Goal: Task Accomplishment & Management: Complete application form

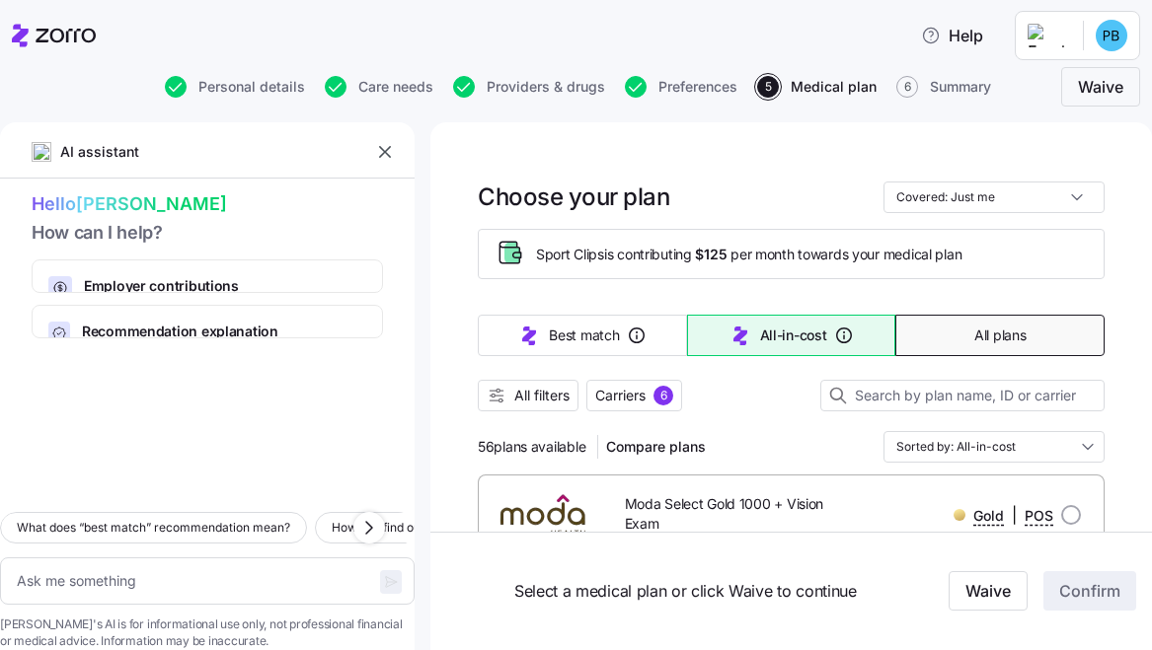
click at [989, 326] on span "All plans" at bounding box center [999, 336] width 51 height 20
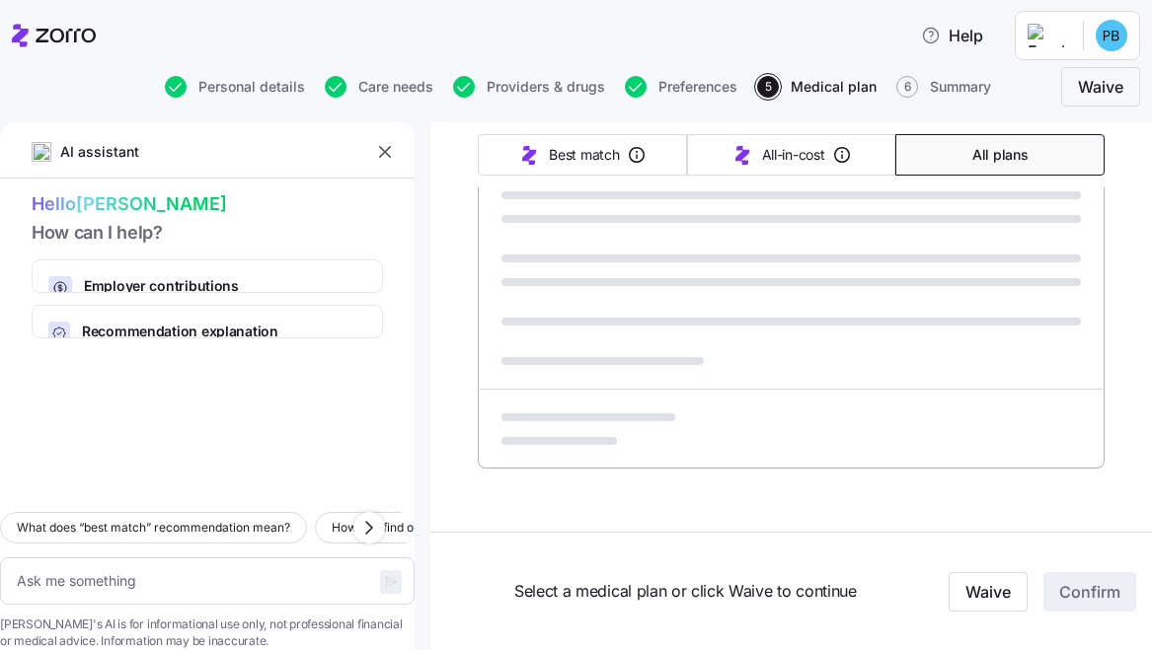
type textarea "x"
type input "Sorted by: Premium"
type textarea "x"
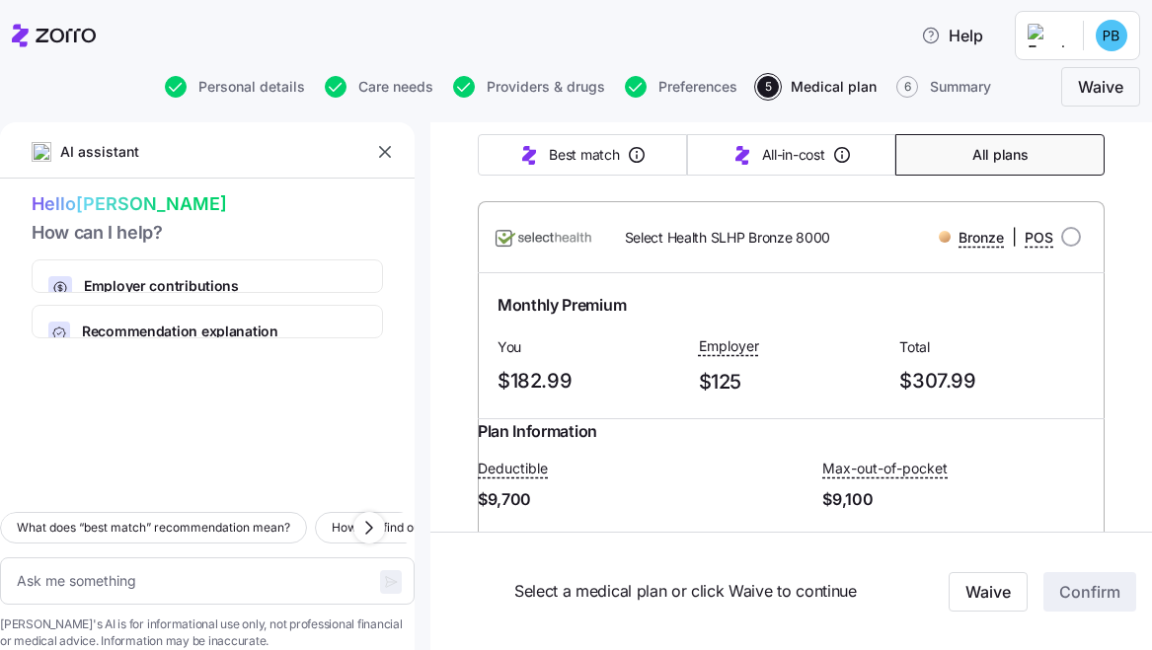
scroll to position [6167, 0]
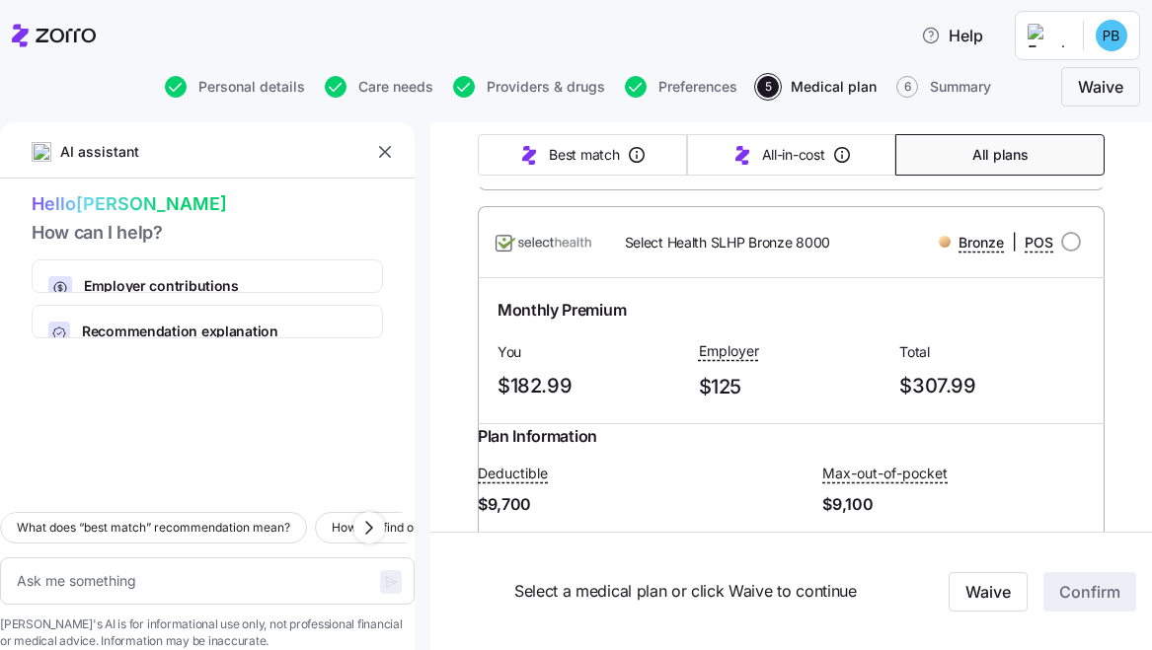
click at [612, 24] on link "Summary of benefits" at bounding box center [580, 14] width 166 height 20
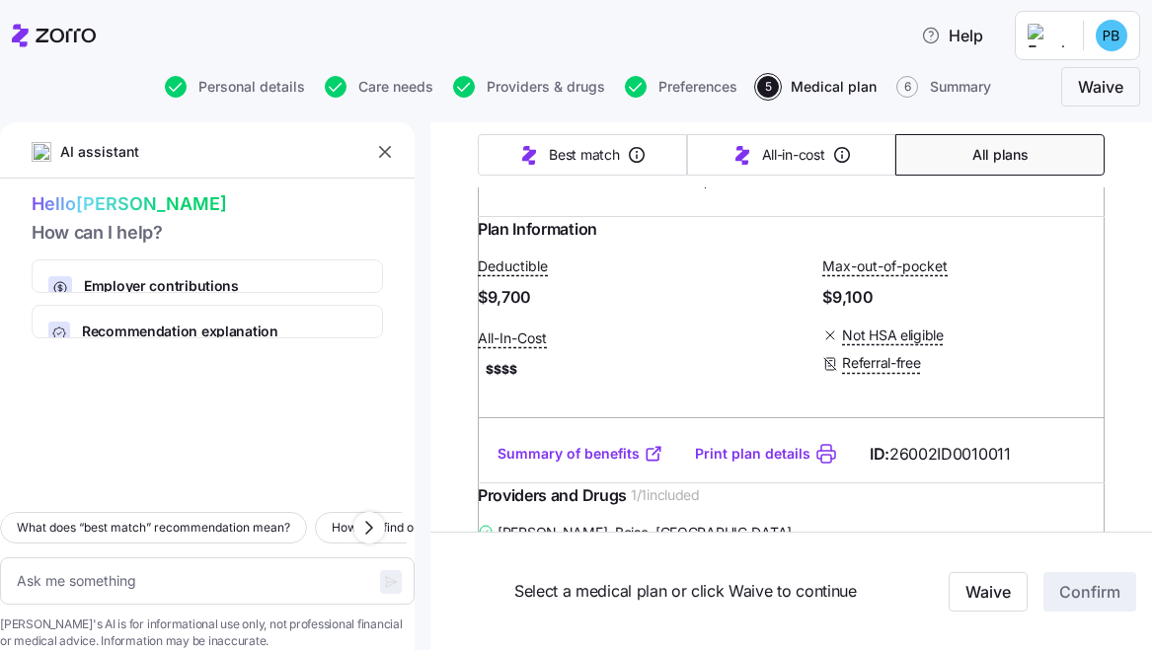
scroll to position [6379, 0]
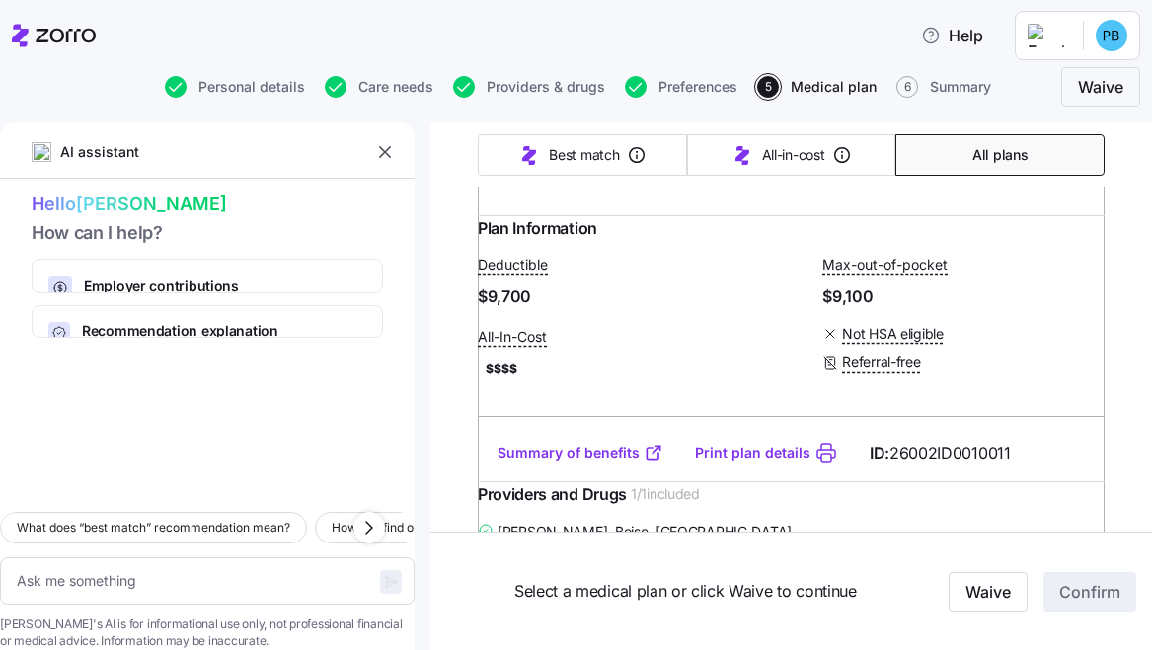
scroll to position [6374, 0]
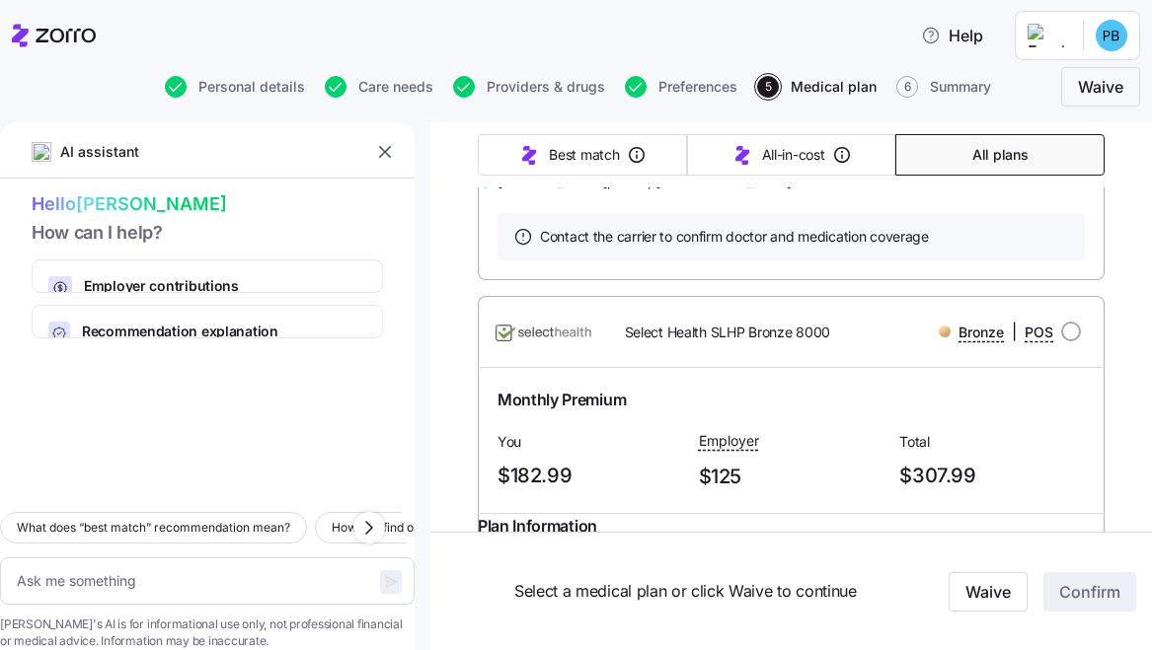
scroll to position [6072, 0]
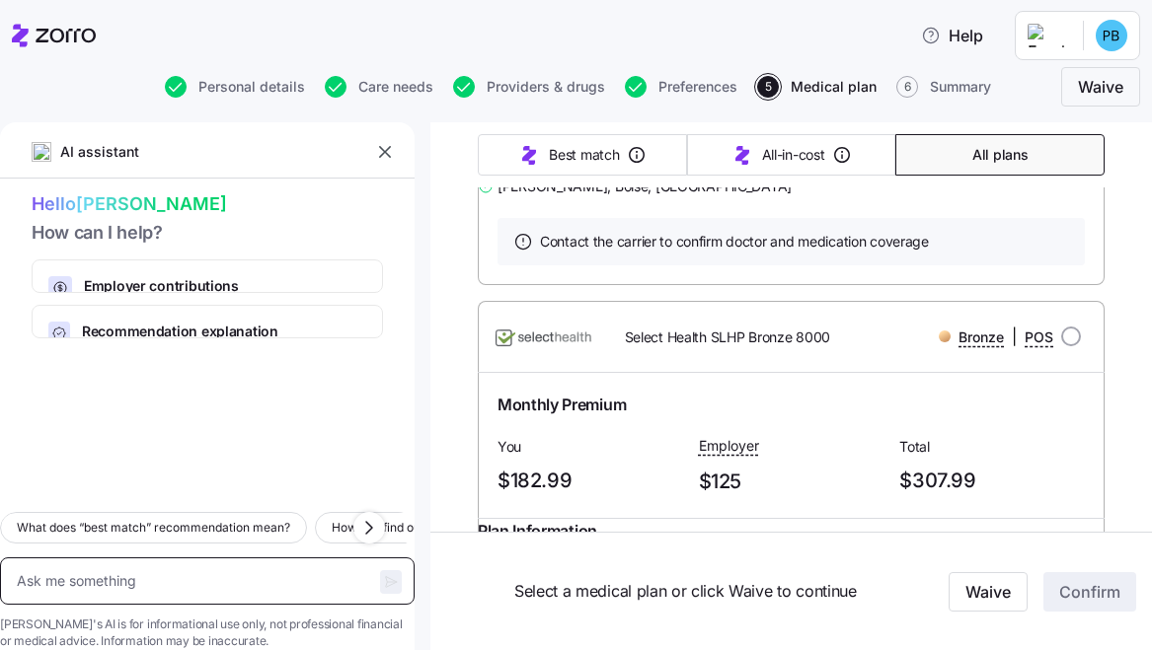
click at [132, 558] on textarea at bounding box center [207, 581] width 415 height 47
type textarea "T"
type textarea "x"
type textarea "Tr"
type textarea "x"
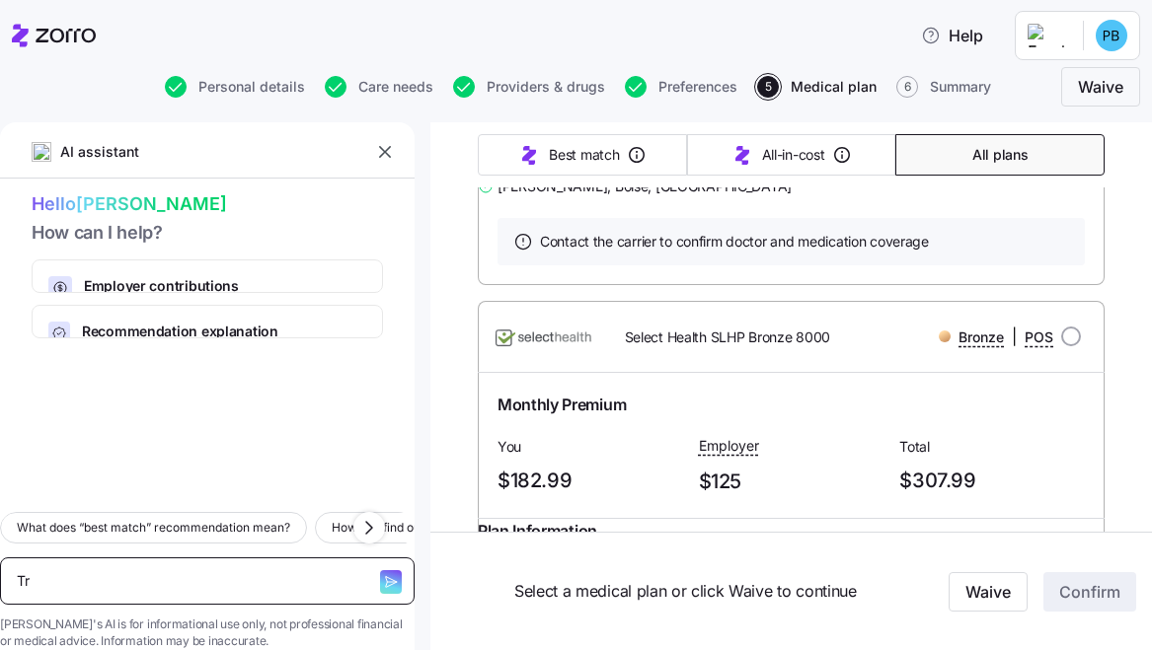
type textarea "Tri"
type textarea "x"
type textarea "Tri"
type textarea "x"
type textarea "Tri l"
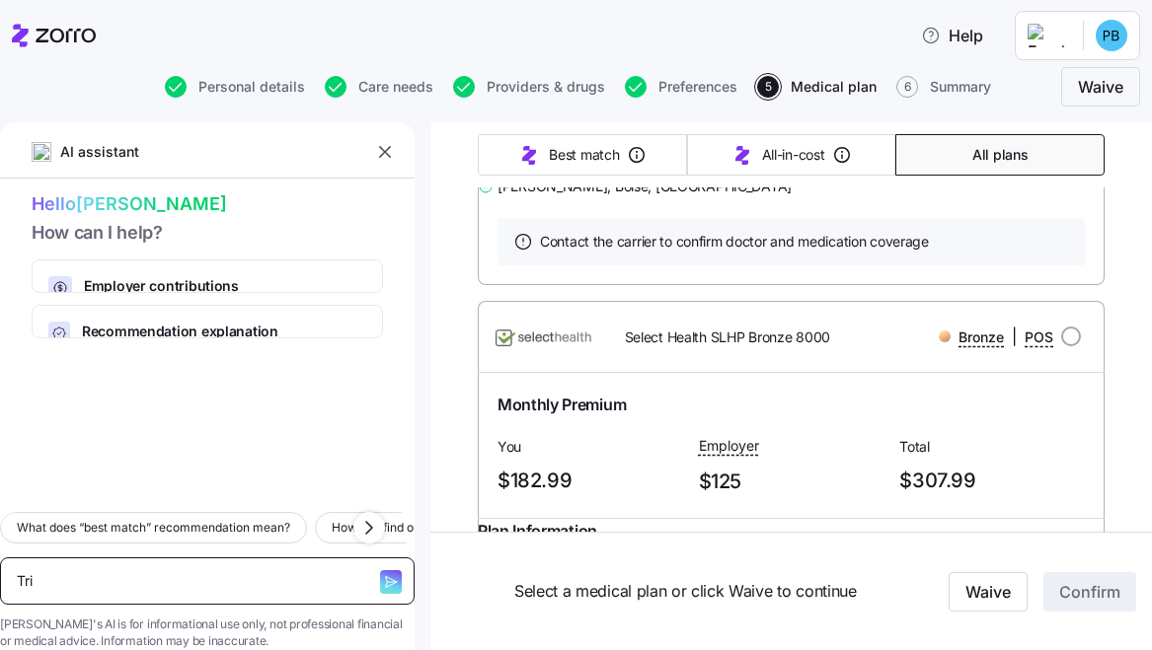
type textarea "x"
type textarea "Tri lo"
type textarea "x"
type textarea "Tri lo"
type textarea "x"
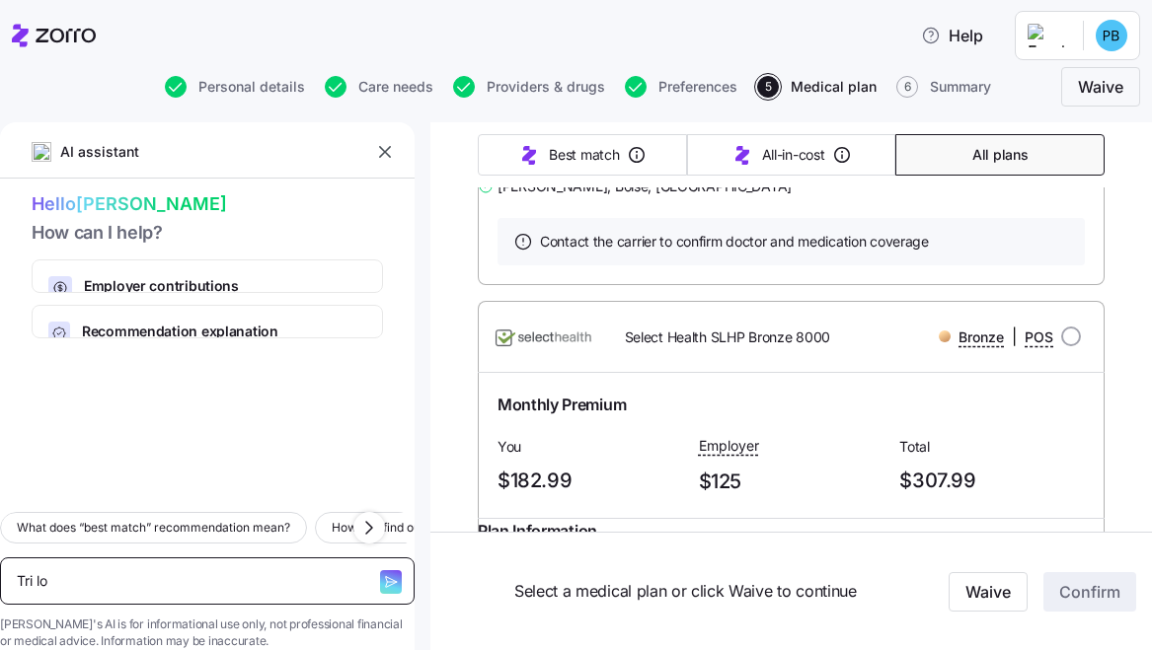
type textarea "Tri lo m"
type textarea "x"
type textarea "Tri lo mi"
type textarea "x"
type textarea "Tri lo mil"
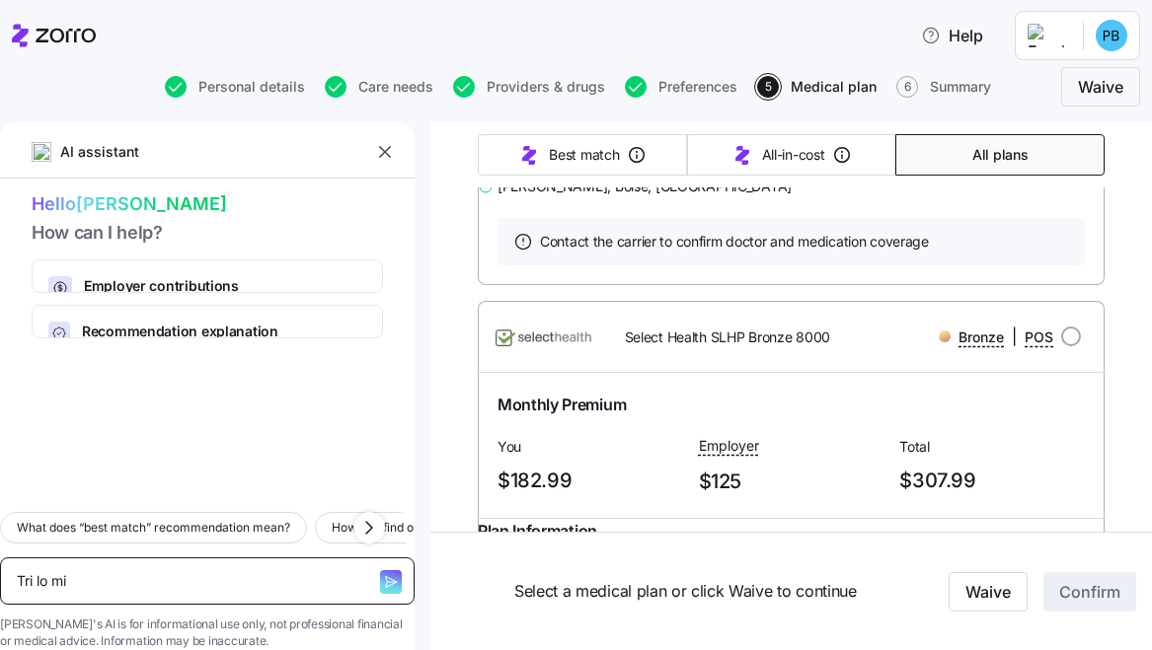
type textarea "x"
type textarea "Tri lo mili"
type textarea "x"
type textarea "Tri lo mili"
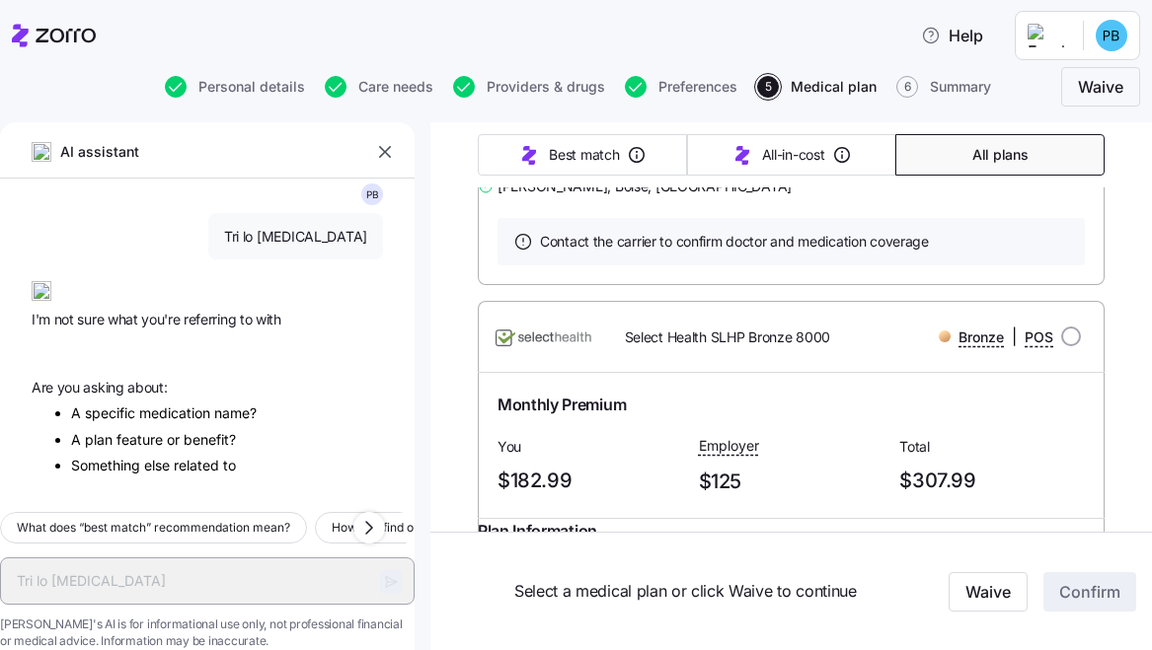
type textarea "x"
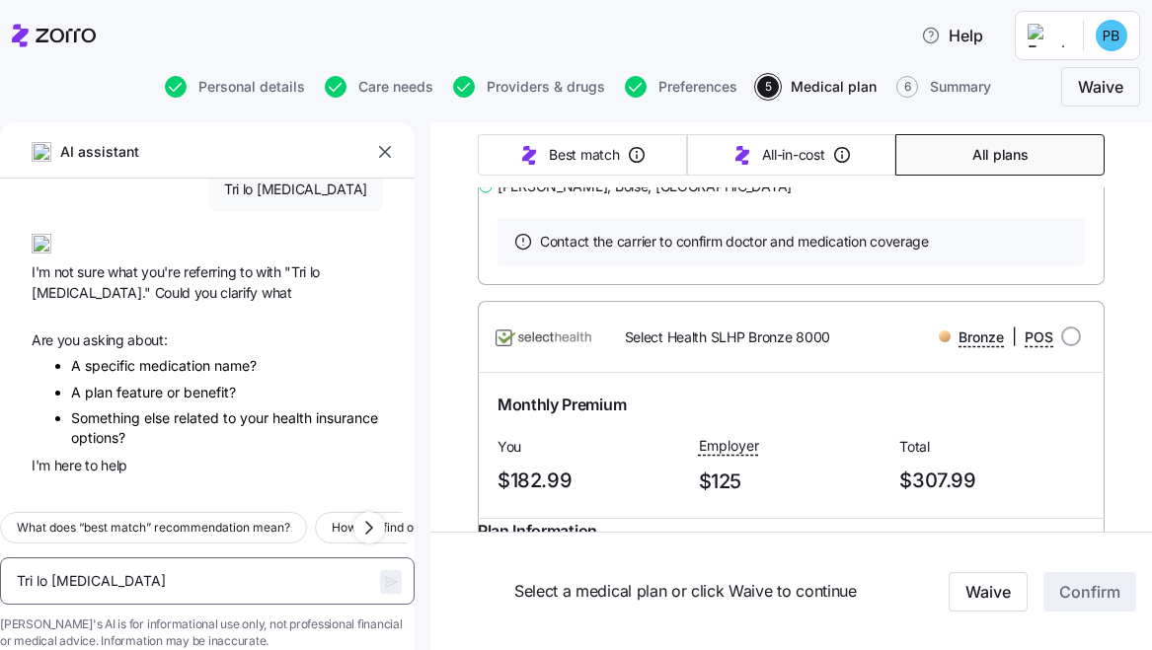
scroll to position [76, 0]
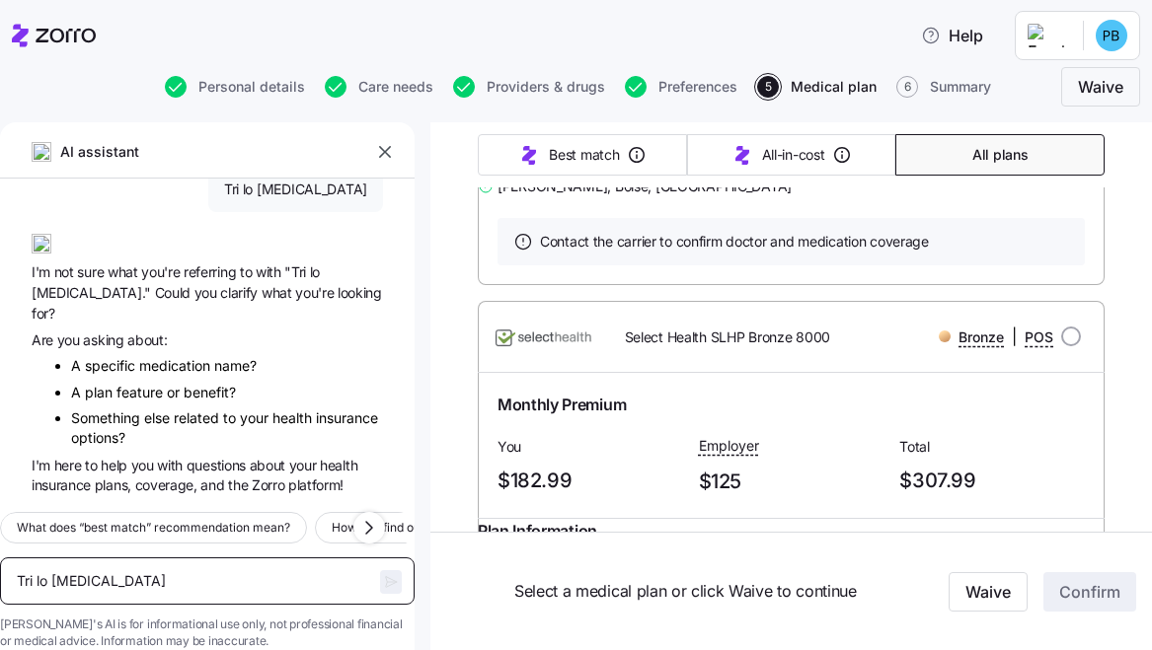
click at [138, 558] on textarea "Tri lo mili" at bounding box center [207, 581] width 415 height 47
type textarea "m"
type textarea "x"
type textarea "me"
type textarea "x"
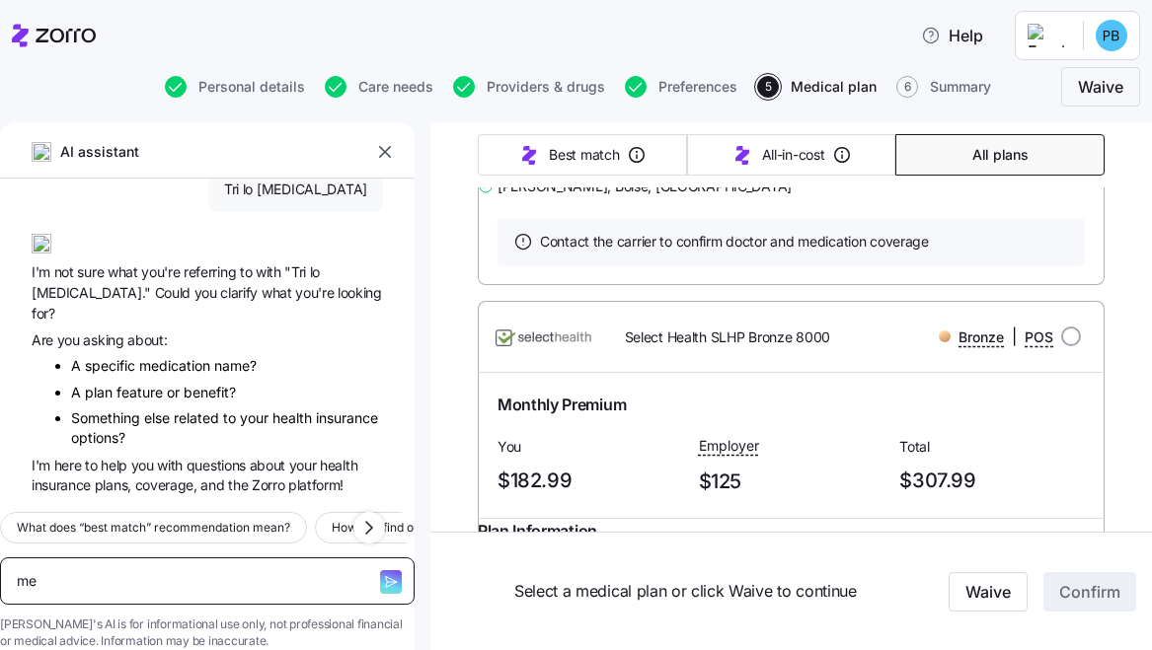
type textarea "med"
type textarea "x"
type textarea "medi"
type textarea "x"
type textarea "medic"
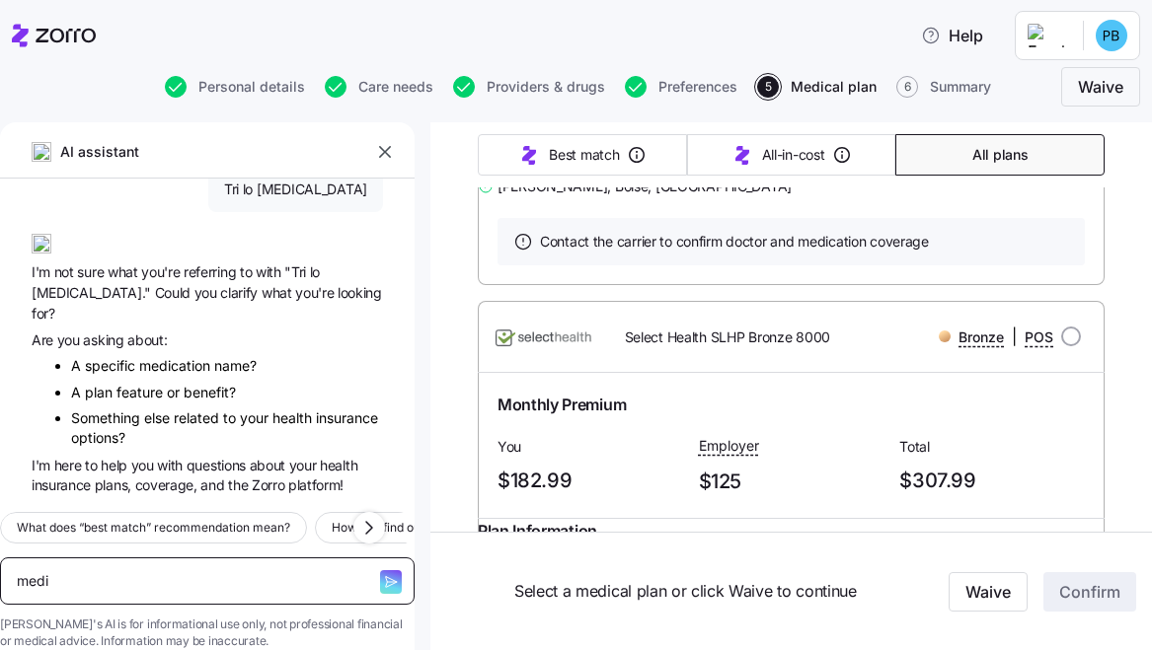
type textarea "x"
type textarea "medica"
type textarea "x"
type textarea "medicat"
type textarea "x"
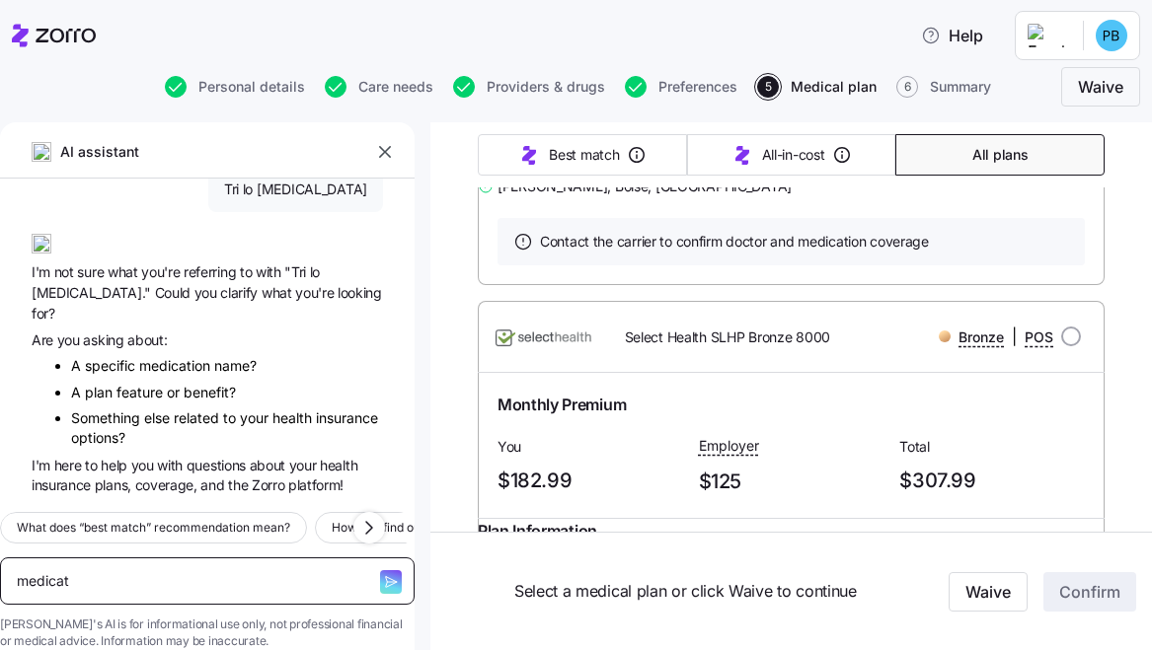
type textarea "medicati"
type textarea "x"
type textarea "medicatio"
type textarea "x"
type textarea "medication"
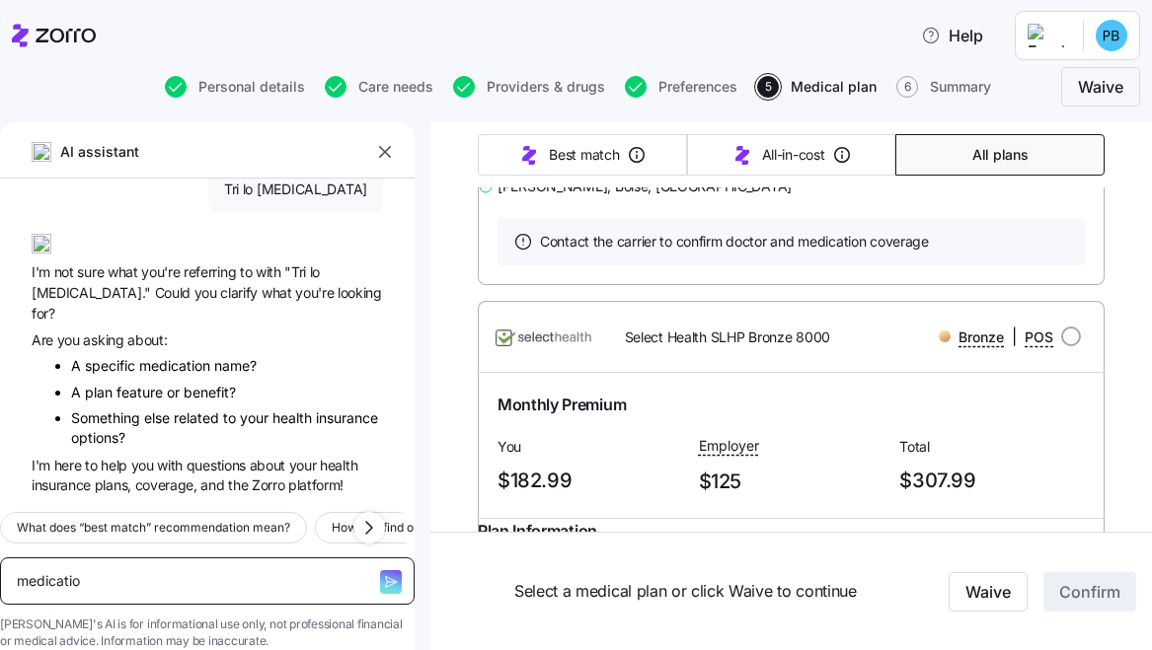
type textarea "x"
type textarea "medication"
type textarea "x"
type textarea "medication t"
type textarea "x"
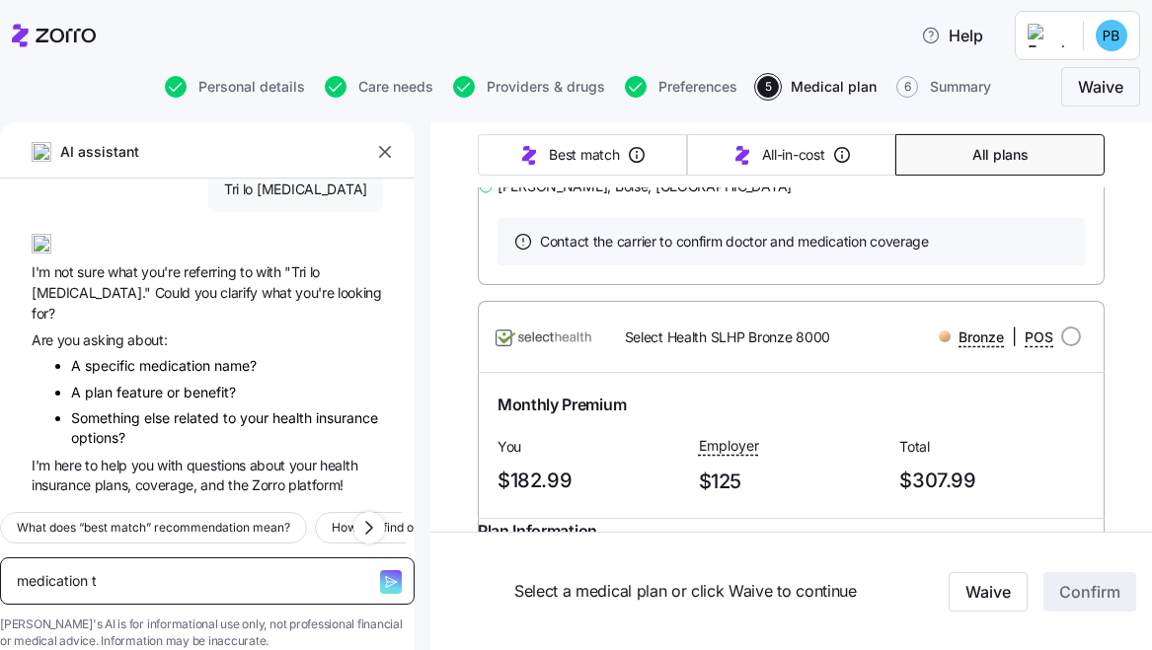
type textarea "medication tr"
type textarea "x"
type textarea "medication tri"
type textarea "x"
type textarea "medication tri"
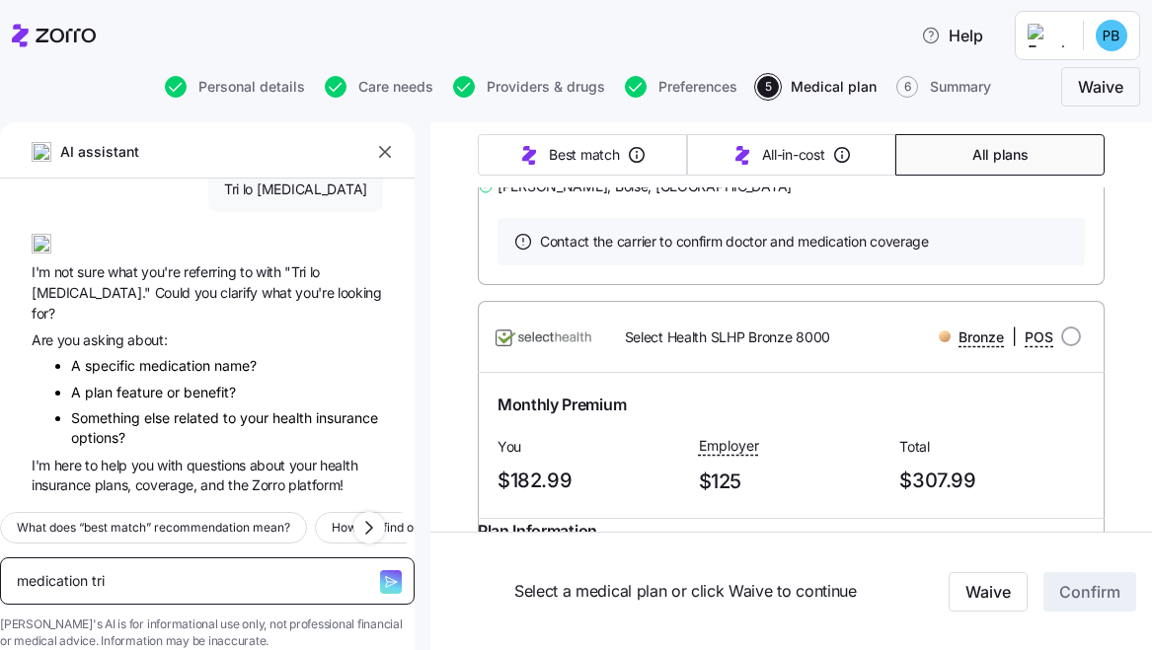
type textarea "x"
type textarea "medication tri l"
type textarea "x"
type textarea "medication tri lo"
type textarea "x"
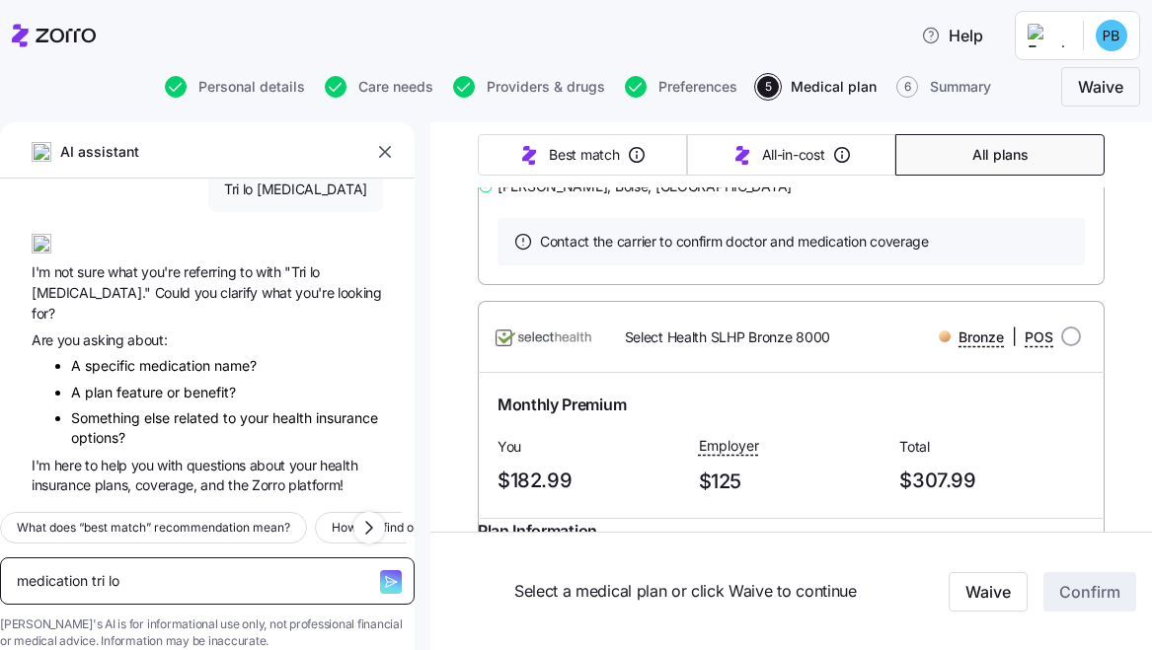
type textarea "medication tri lo"
type textarea "x"
type textarea "medication tri lo l"
type textarea "x"
type textarea "medication tri lo"
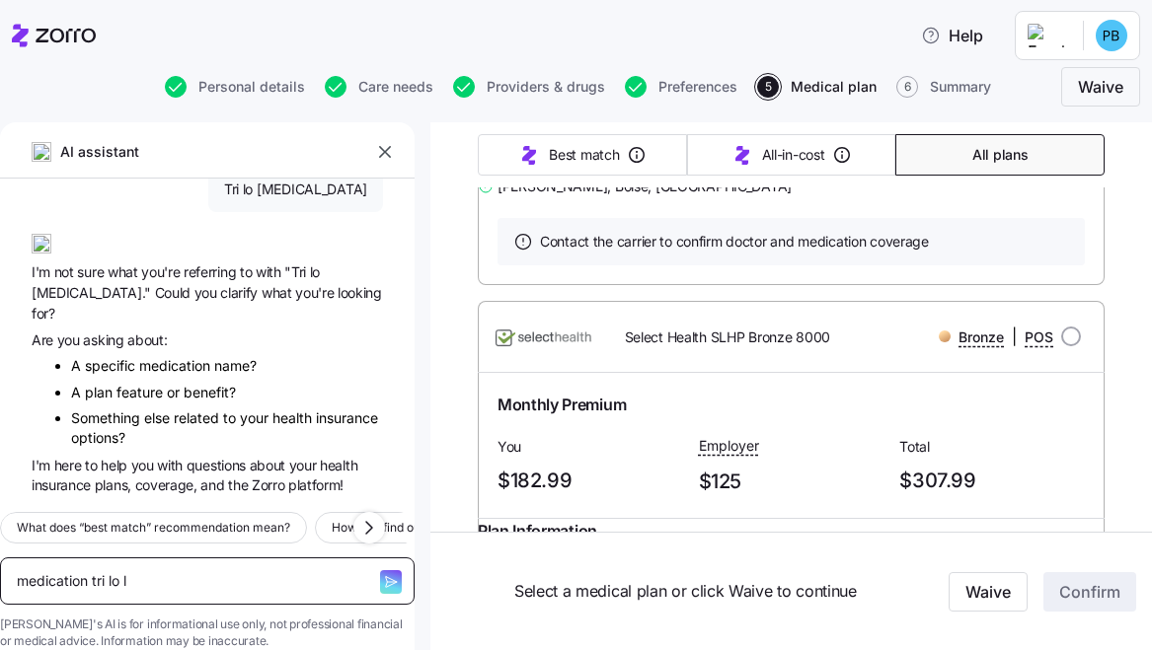
type textarea "x"
type textarea "medication tri lo m"
type textarea "x"
type textarea "medication tri lo mi"
type textarea "x"
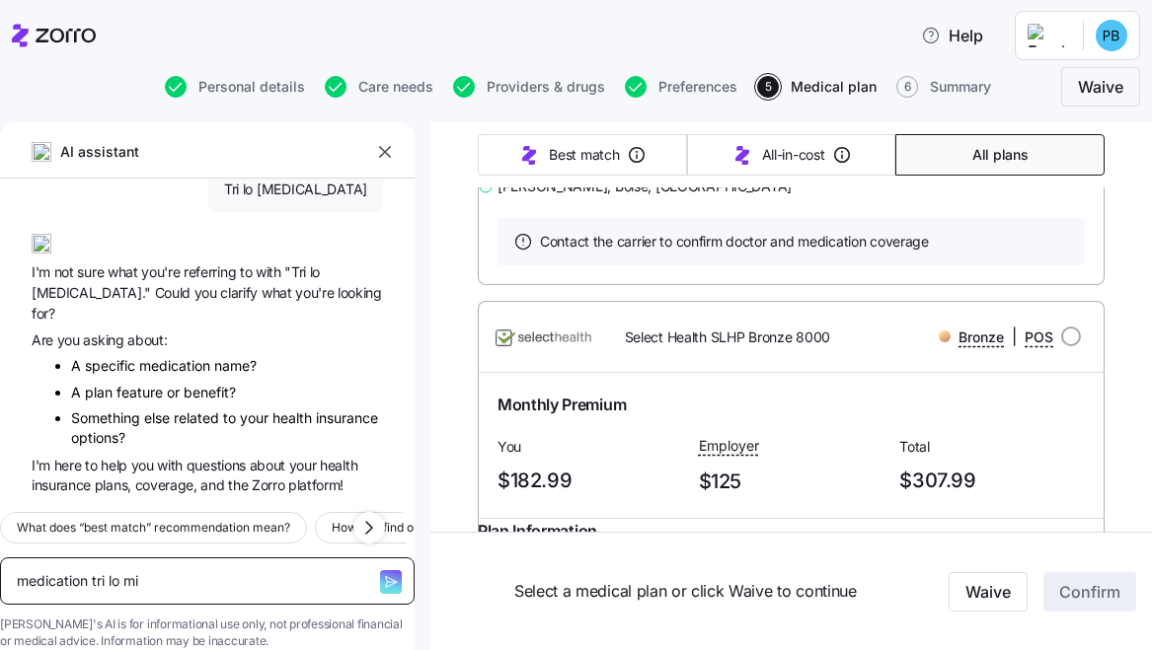
type textarea "medication tri lo mil"
type textarea "x"
type textarea "medication tri lo mili"
type textarea "x"
type textarea "medication tri lo mili"
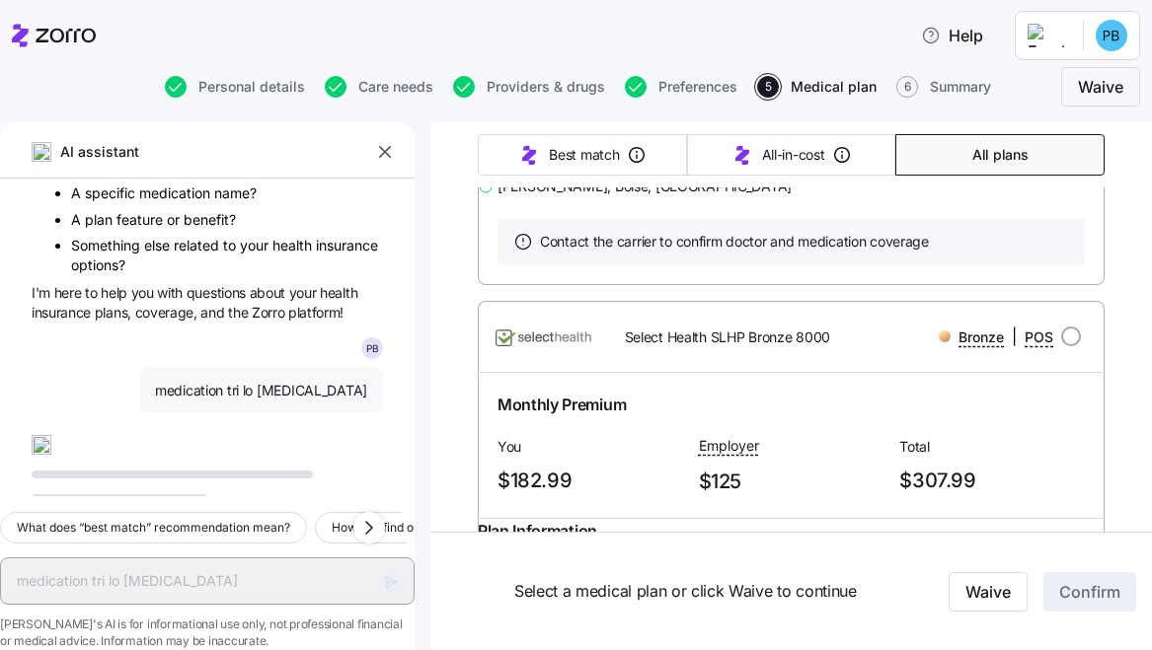
scroll to position [278, 0]
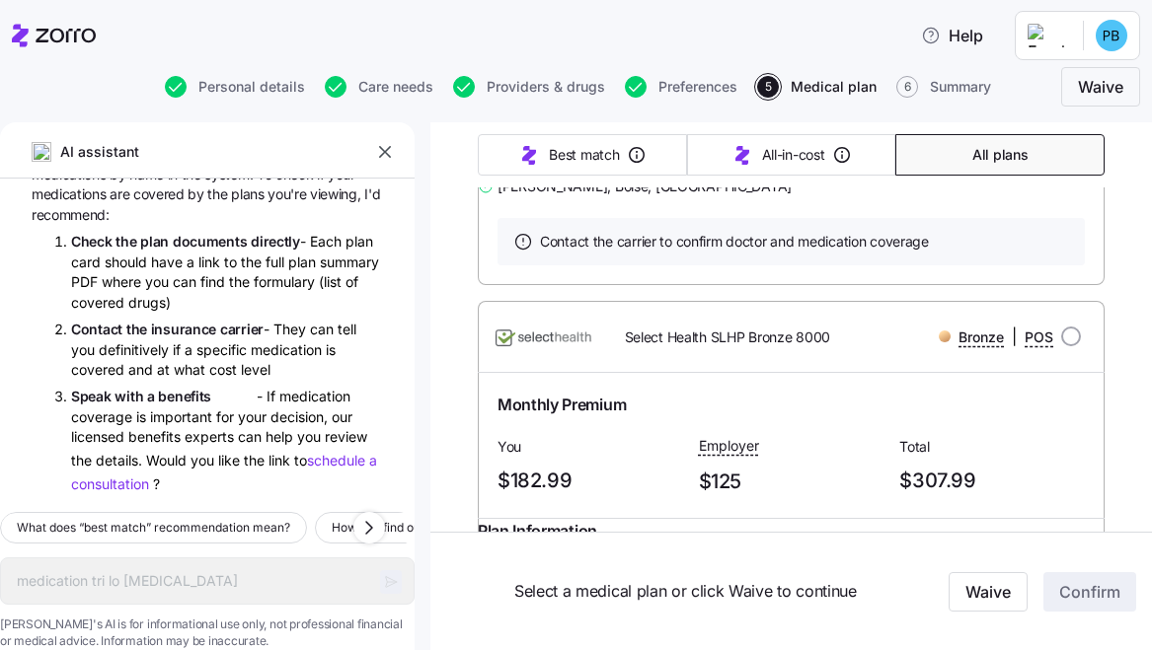
type textarea "x"
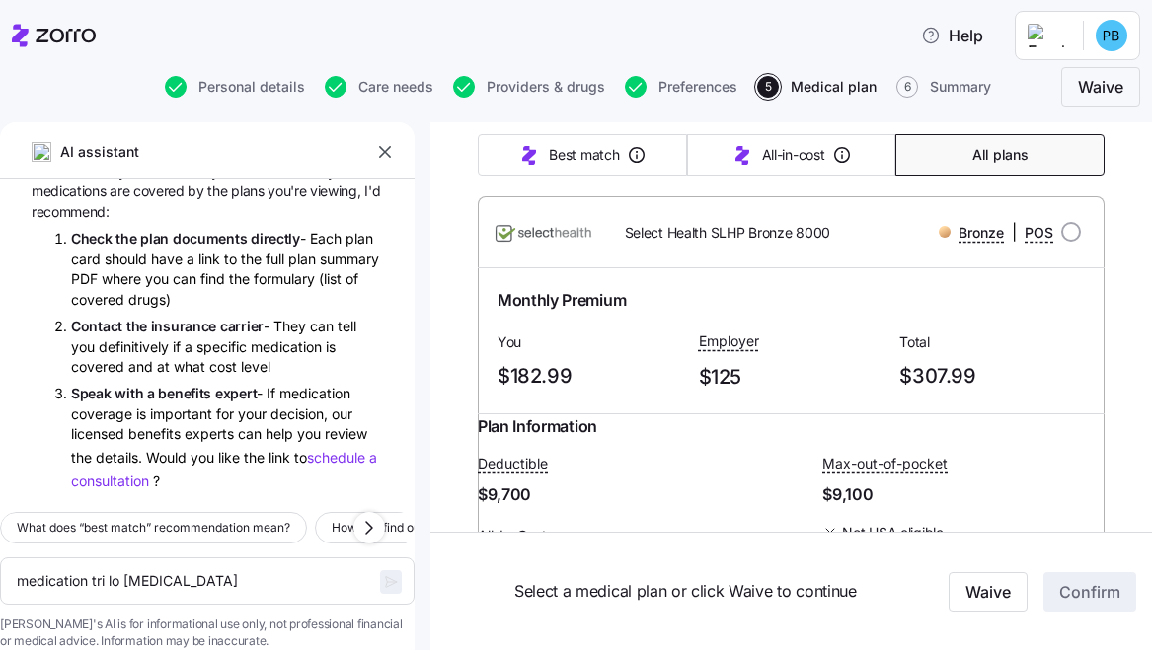
scroll to position [6180, 0]
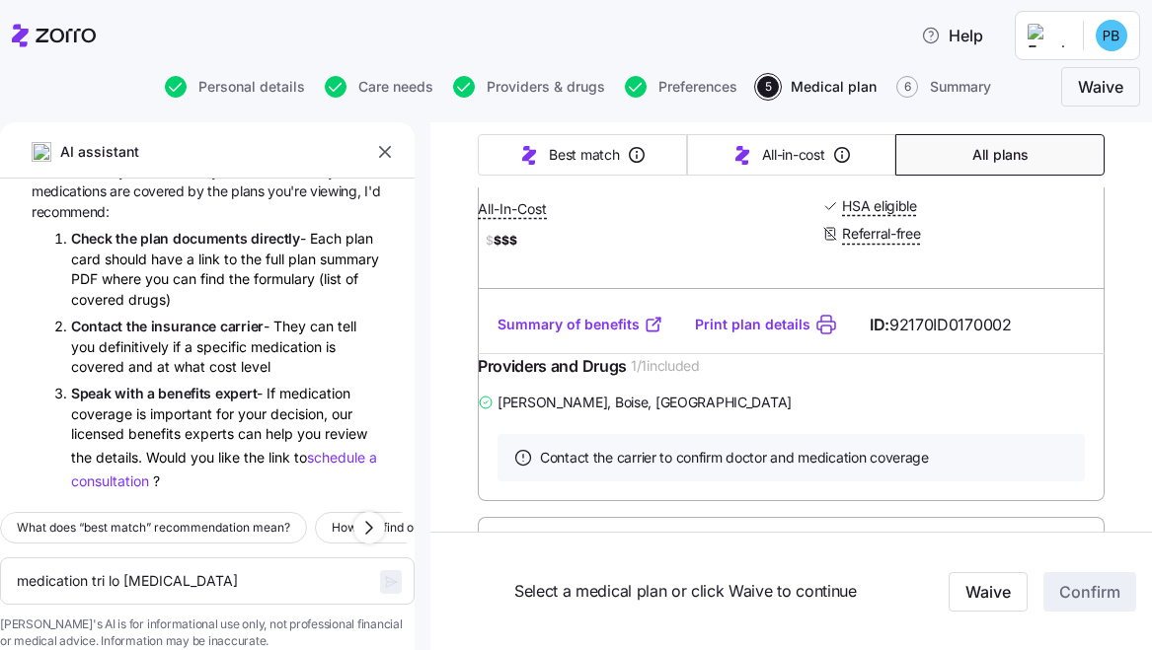
scroll to position [5857, 0]
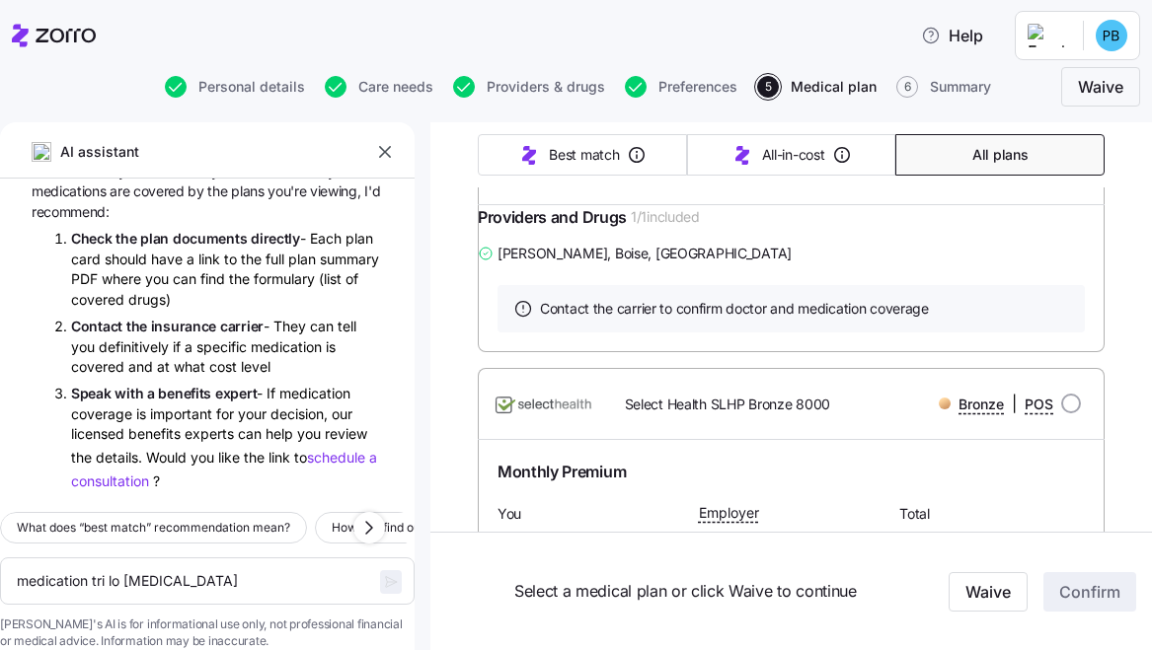
scroll to position [6011, 0]
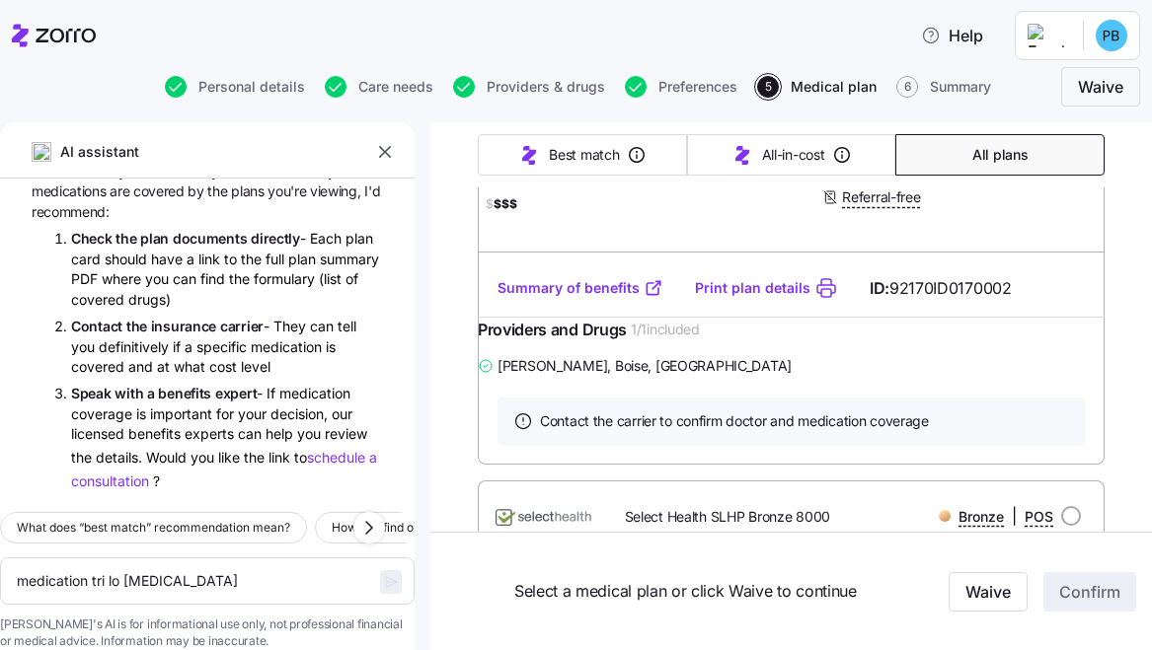
scroll to position [5891, 0]
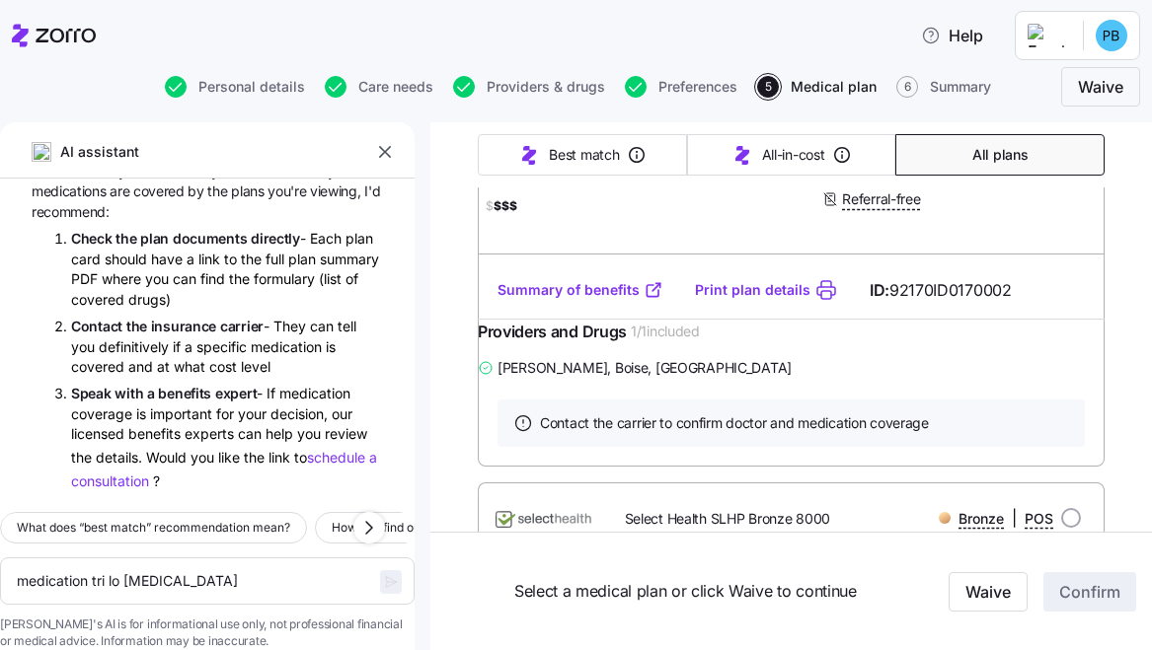
radio input "true"
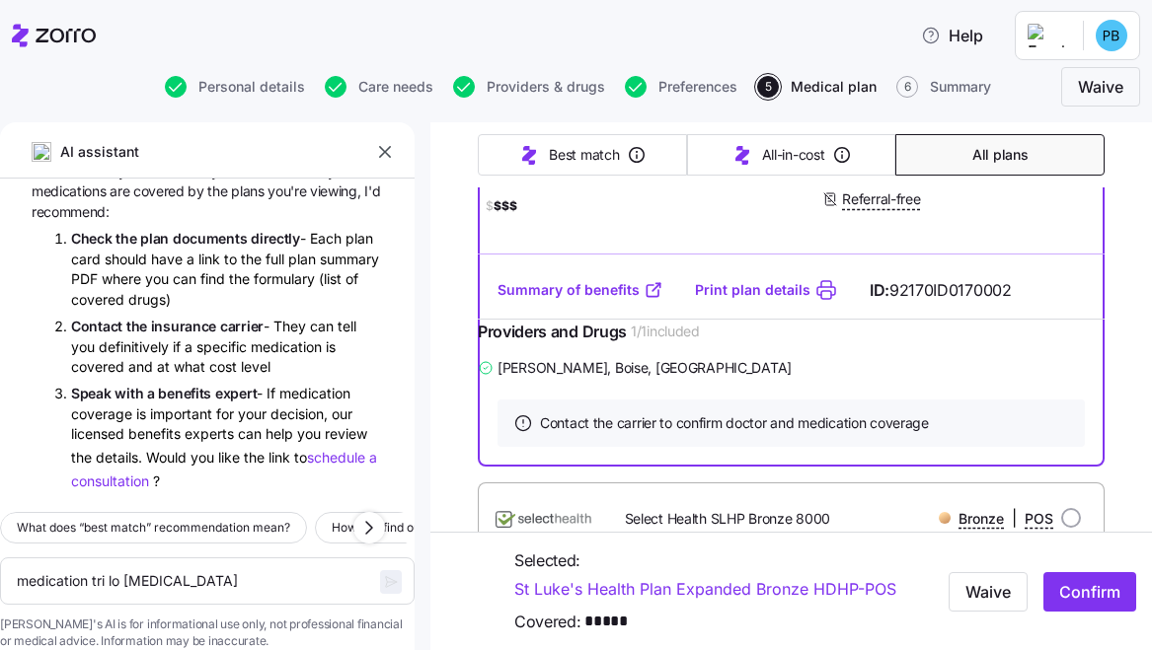
click at [1079, 569] on div "Waive Confirm" at bounding box center [1038, 591] width 212 height 55
click at [1085, 587] on span "Confirm" at bounding box center [1089, 591] width 61 height 24
type textarea "x"
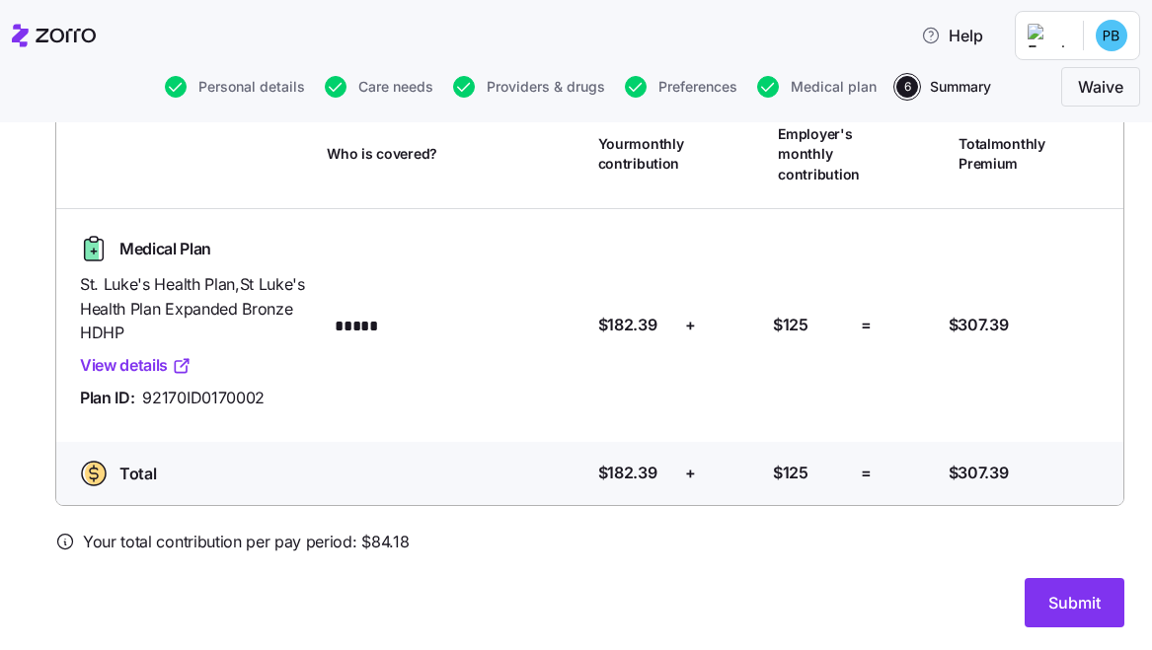
scroll to position [161, 0]
click at [1048, 612] on span "Submit" at bounding box center [1074, 603] width 52 height 24
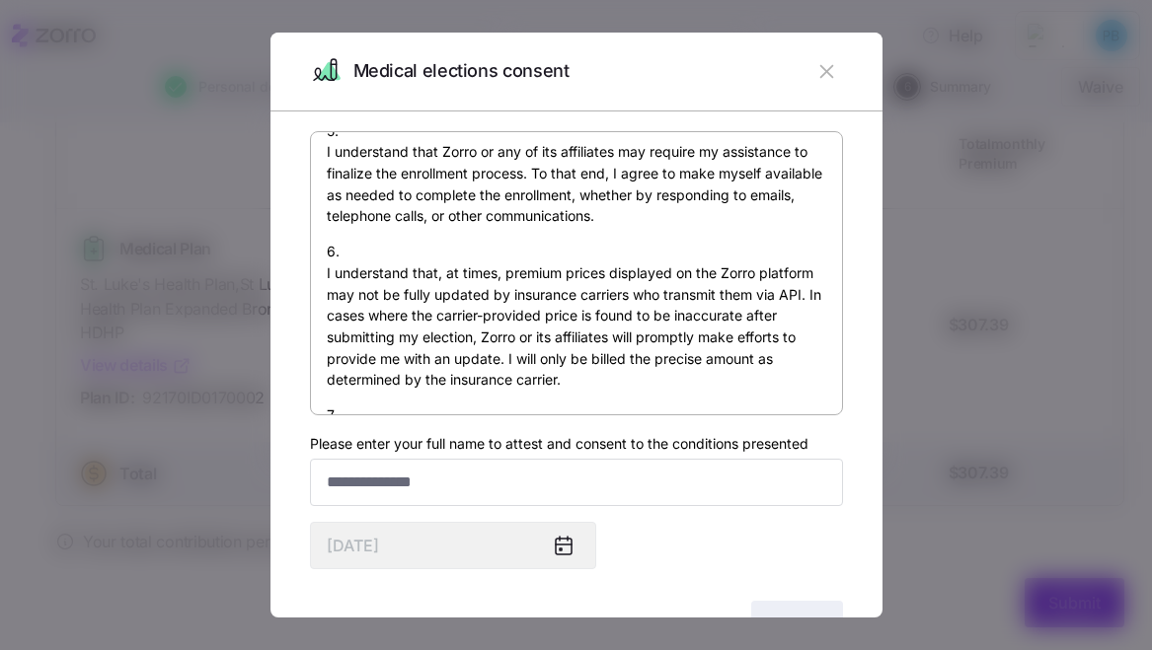
scroll to position [1399, 0]
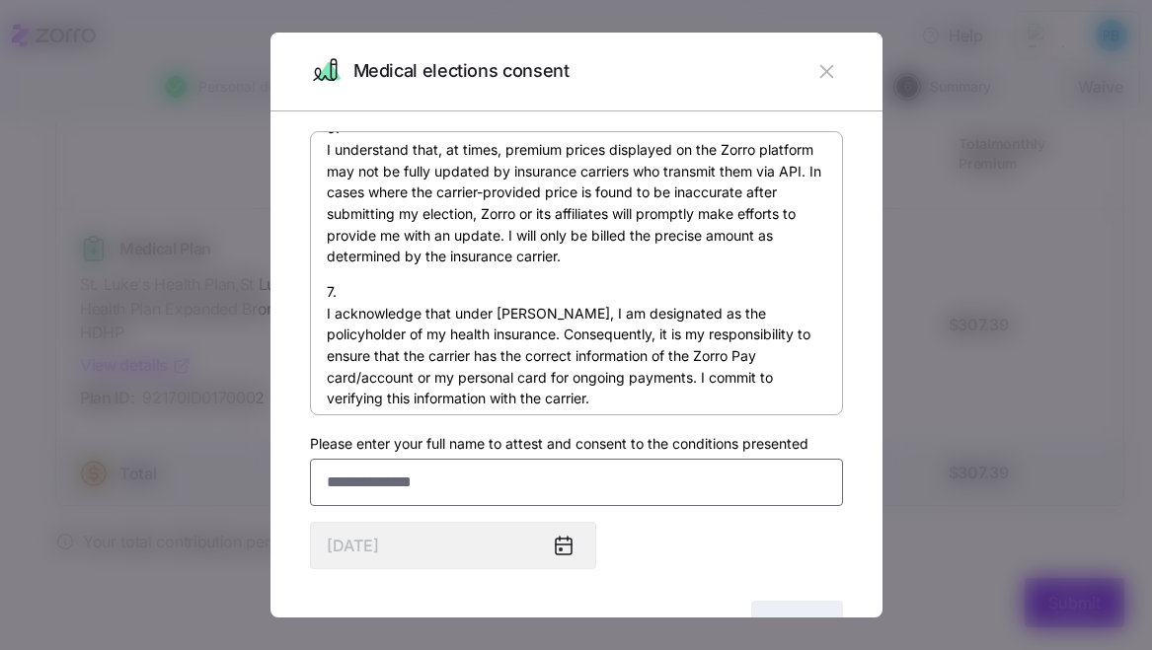
click at [488, 483] on input "Please enter your full name to attest and consent to the conditions presented" at bounding box center [576, 482] width 533 height 47
type input "**********"
click at [722, 538] on div "By submitting this form, I am signing my health insurance application and provi…" at bounding box center [576, 392] width 533 height 523
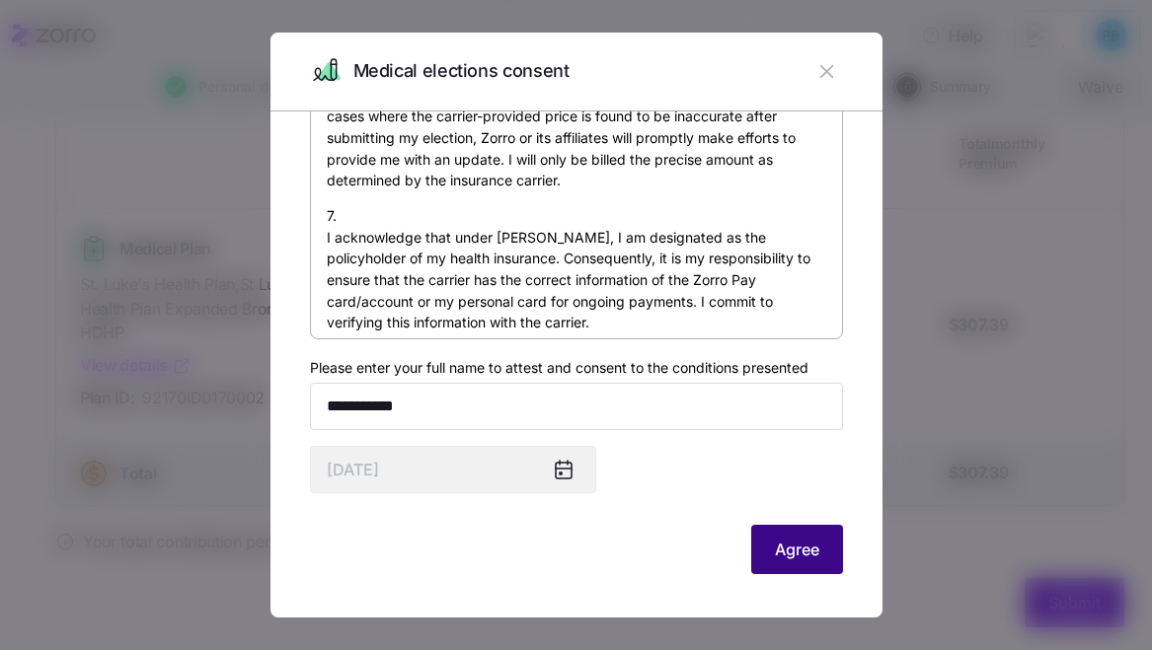
click at [801, 554] on span "Agree" at bounding box center [797, 550] width 44 height 24
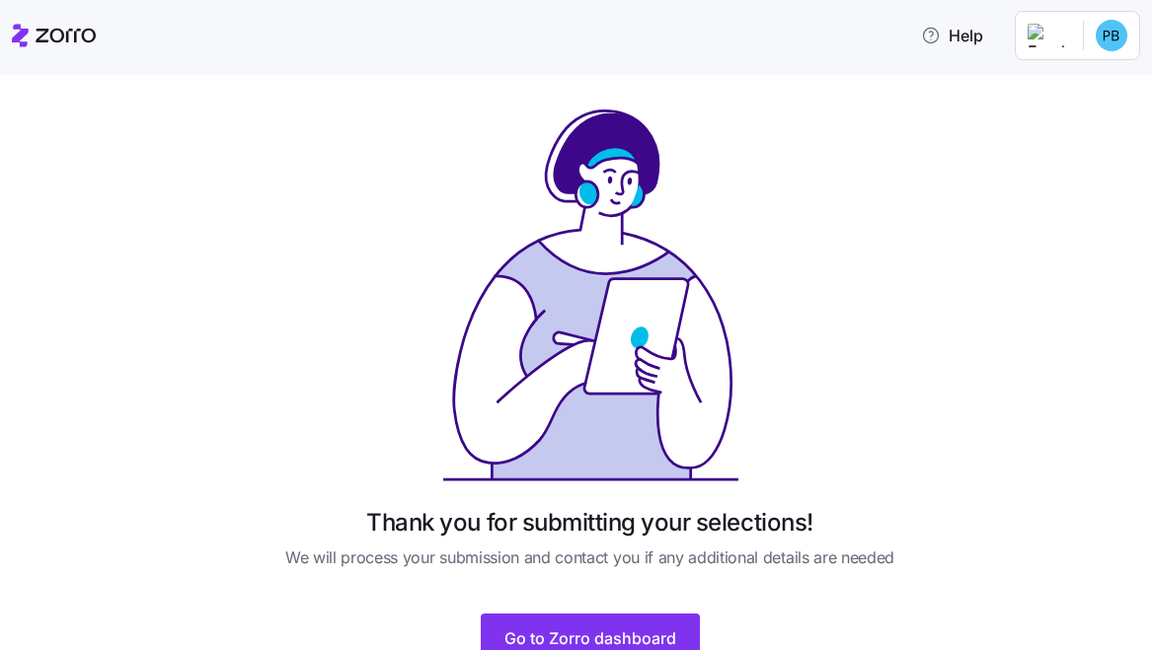
scroll to position [84, 0]
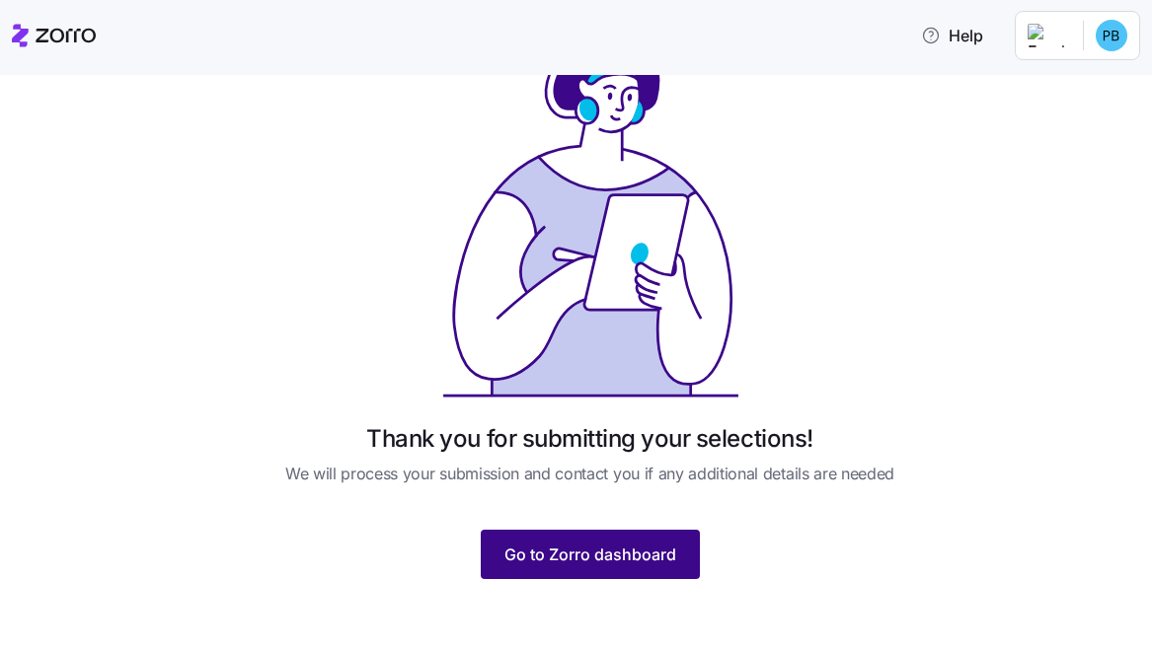
click at [639, 566] on span "Go to Zorro dashboard" at bounding box center [590, 555] width 172 height 24
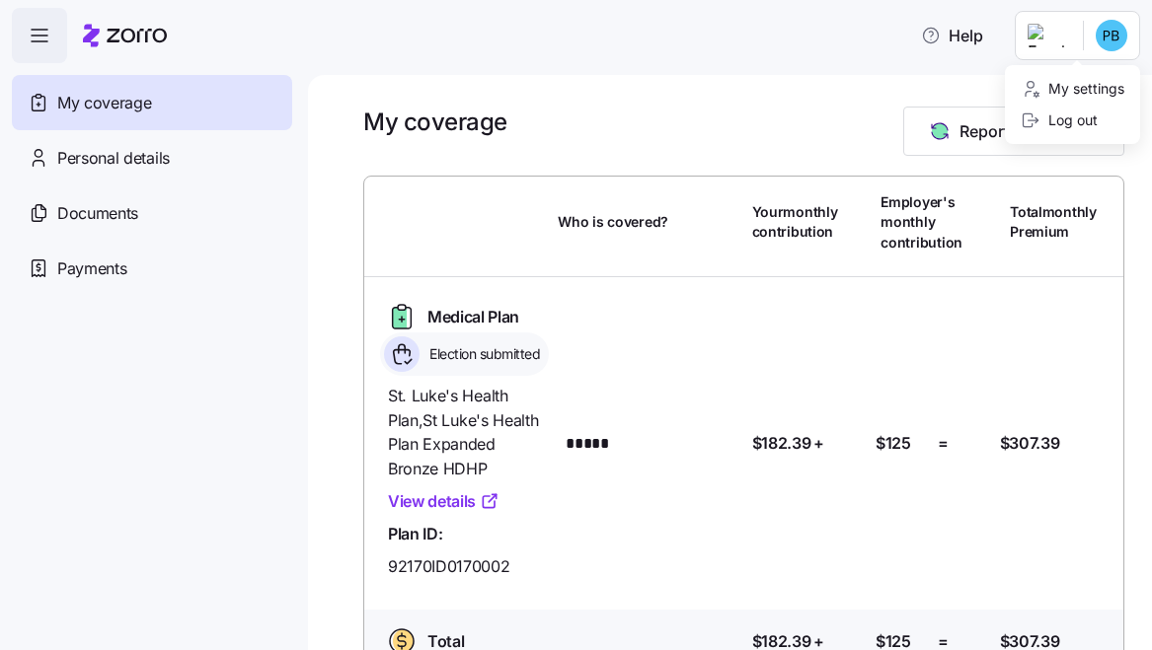
click at [1107, 42] on html "Help My coverage Personal details Documents Partners hub Payments My coverage R…" at bounding box center [576, 319] width 1152 height 639
click at [188, 438] on html "Help My coverage Personal details Documents Partners hub Payments My coverage R…" at bounding box center [576, 319] width 1152 height 639
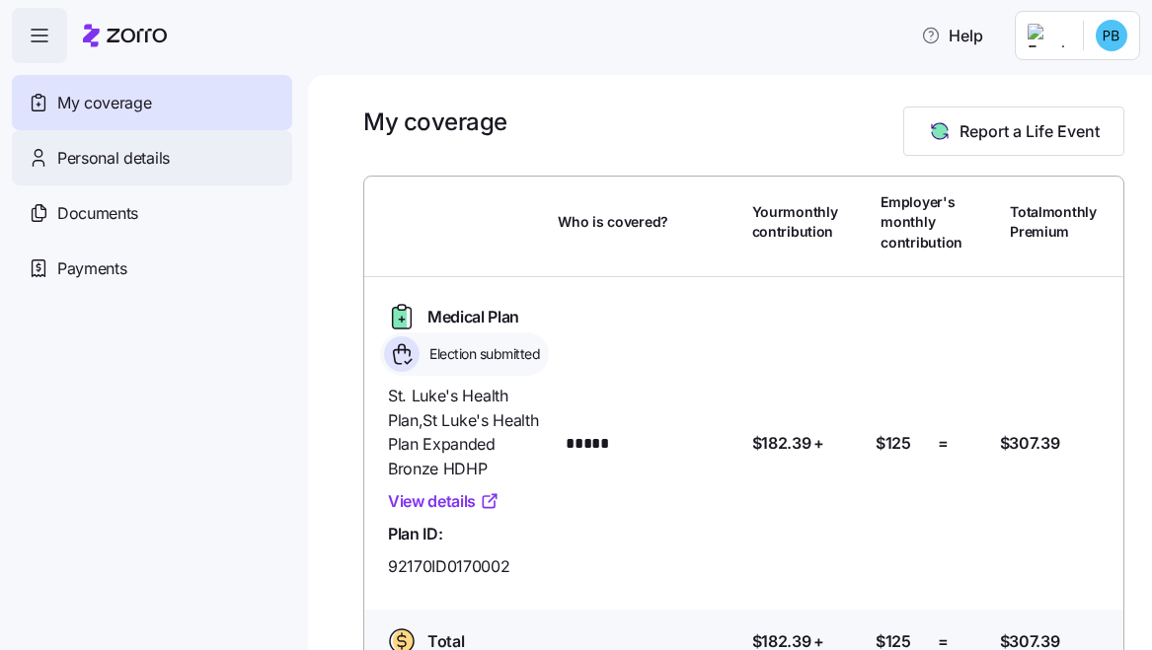
click at [159, 169] on span "Personal details" at bounding box center [113, 158] width 113 height 25
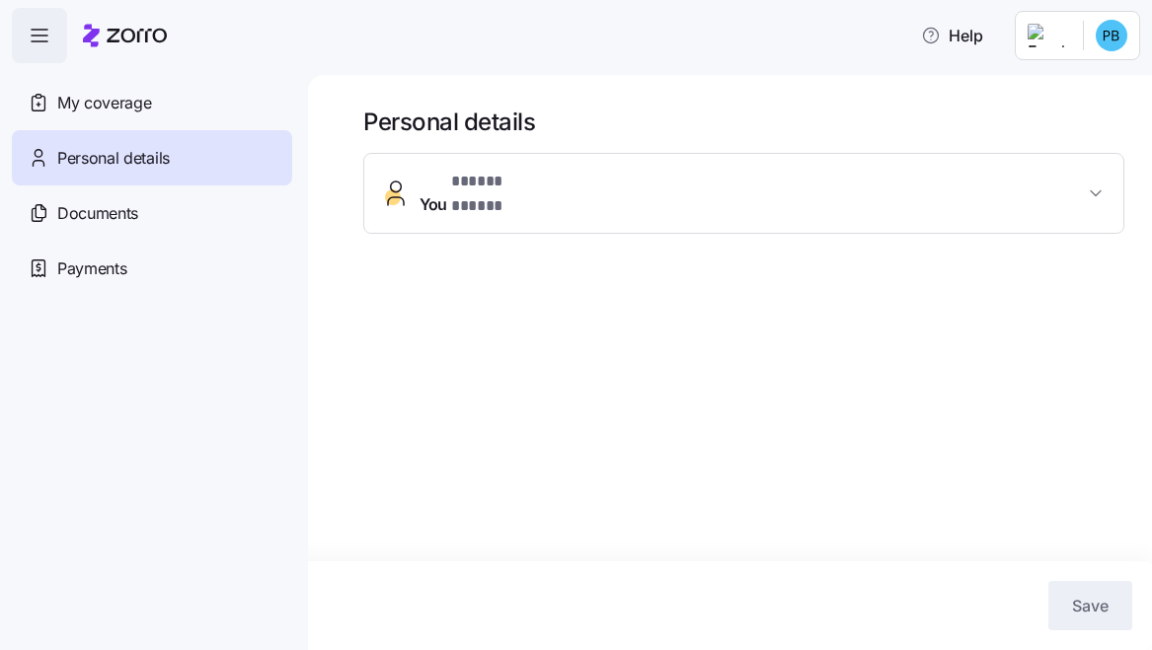
click at [995, 200] on button "You * ***** ***** *" at bounding box center [743, 193] width 759 height 79
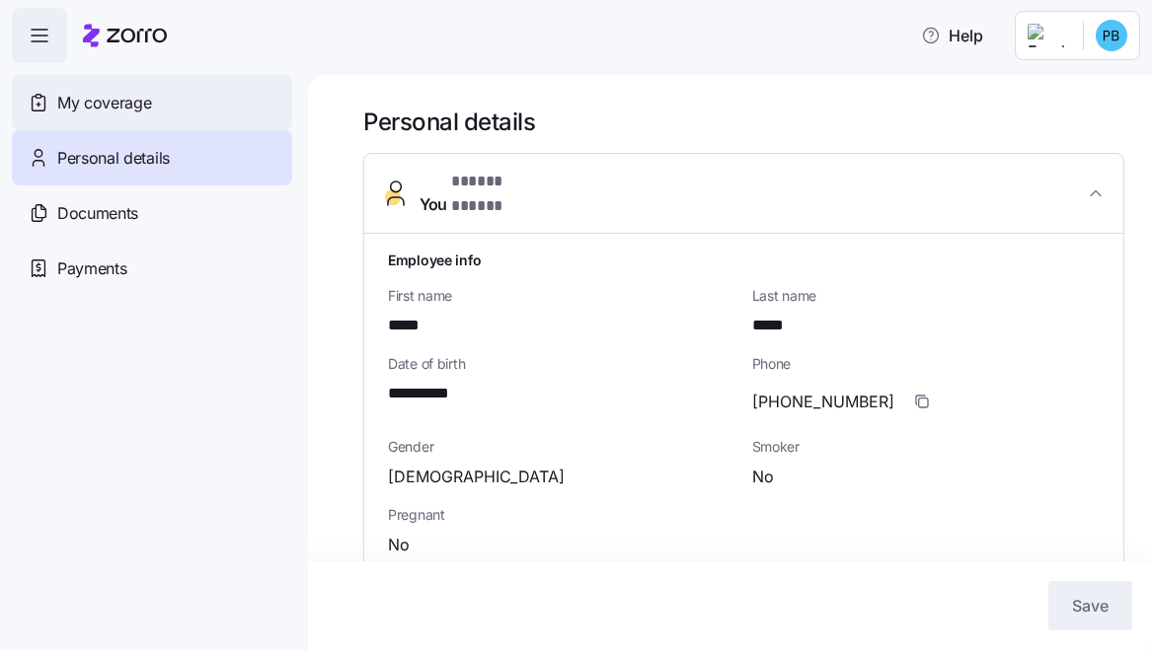
click at [173, 94] on div "My coverage" at bounding box center [152, 102] width 280 height 55
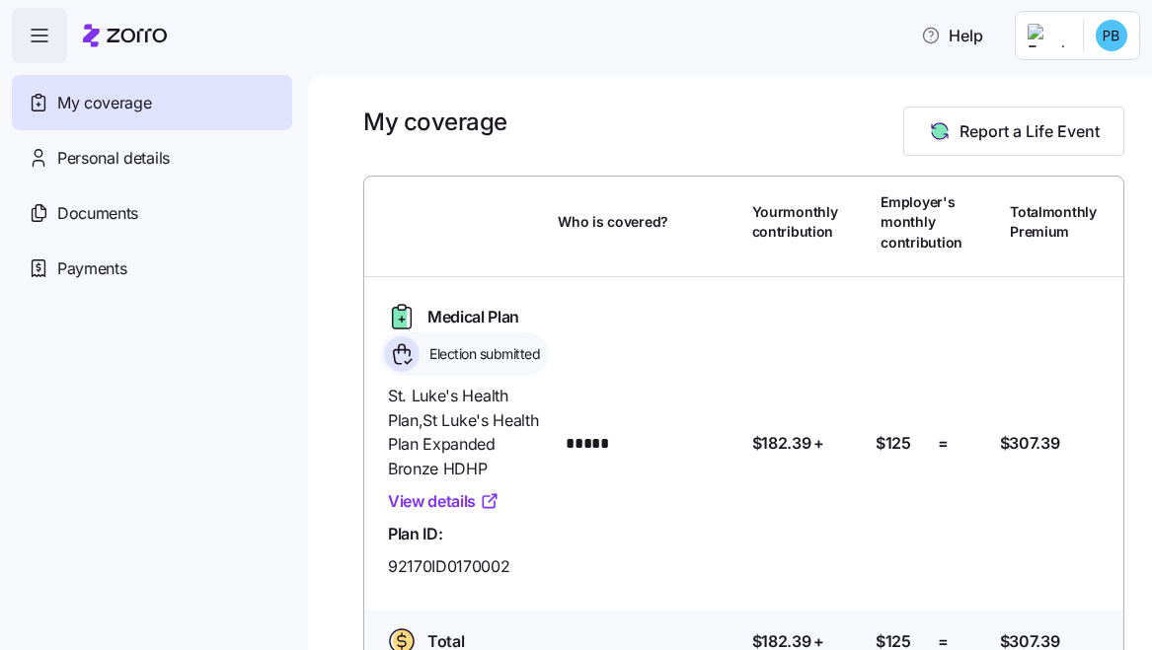
click at [1114, 37] on html "Help My coverage Personal details Documents Partners hub Payments My coverage R…" at bounding box center [576, 319] width 1152 height 639
click at [1079, 85] on div "My settings" at bounding box center [1073, 89] width 104 height 22
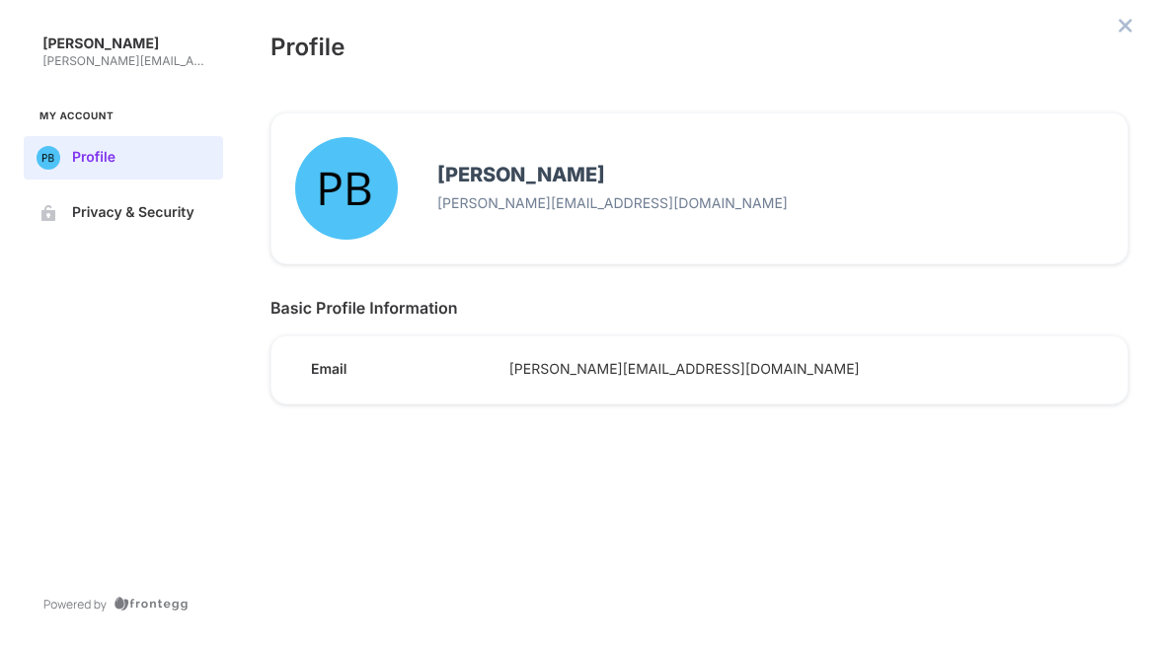
click at [553, 212] on p "paige@genesail.com" at bounding box center [770, 204] width 666 height 18
click at [150, 216] on span "Privacy & Security" at bounding box center [139, 213] width 134 height 16
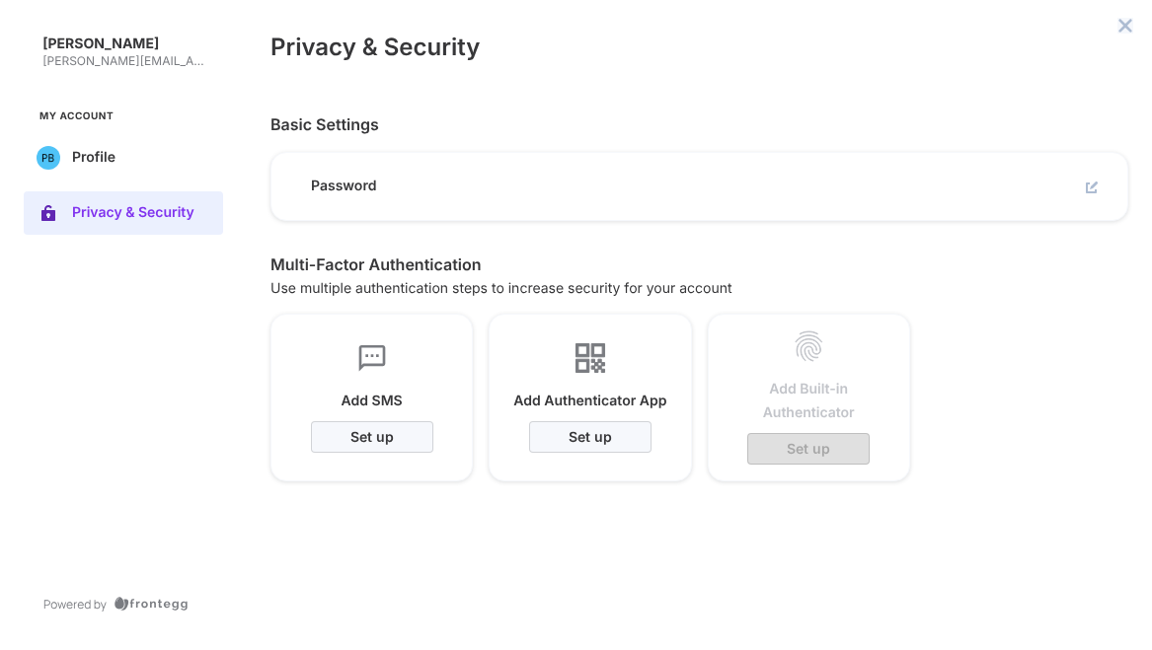
click at [1122, 32] on icon "close admin-box" at bounding box center [1125, 26] width 16 height 16
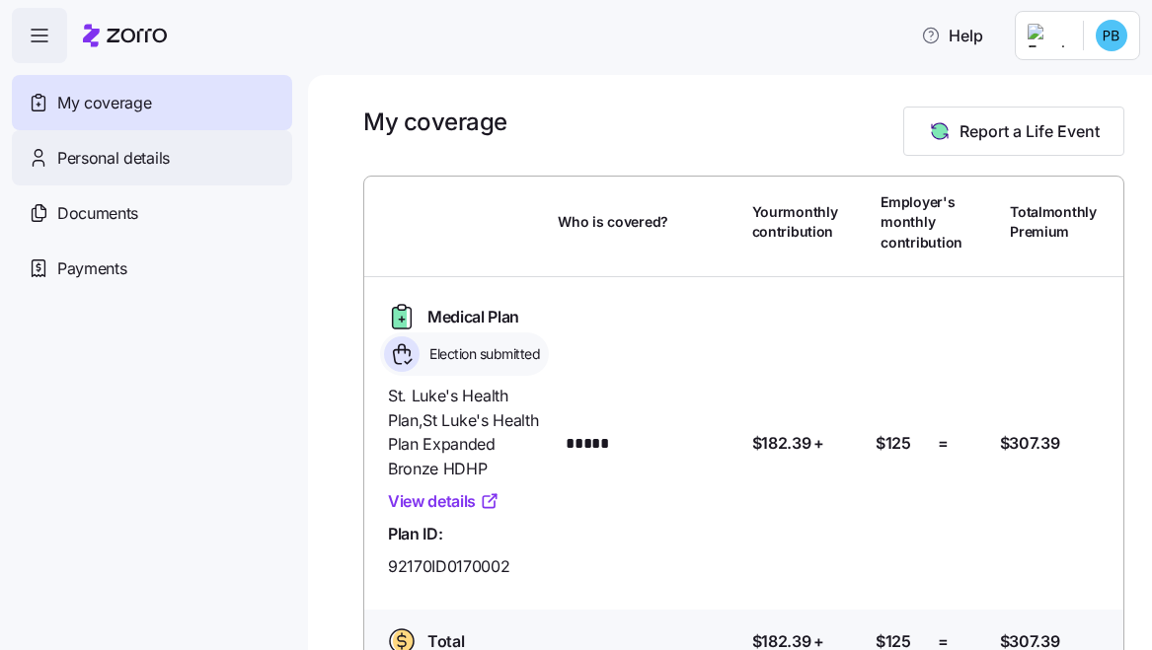
click at [177, 162] on div "Personal details" at bounding box center [152, 157] width 280 height 55
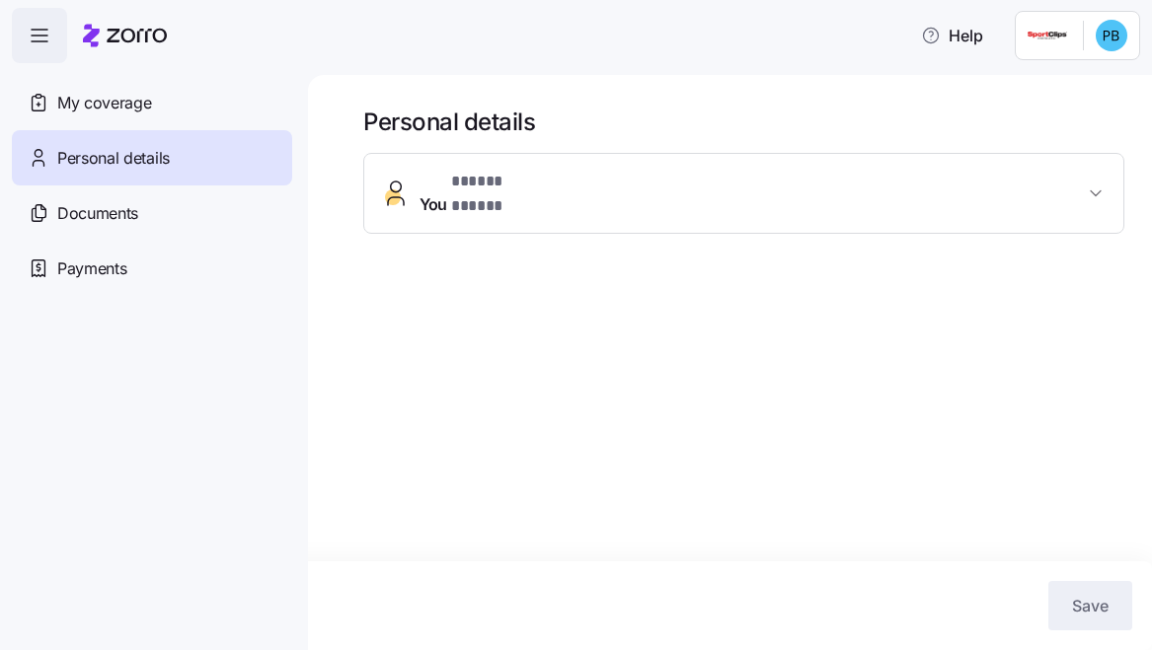
click at [974, 183] on span "You * ***** ***** *" at bounding box center [752, 193] width 664 height 47
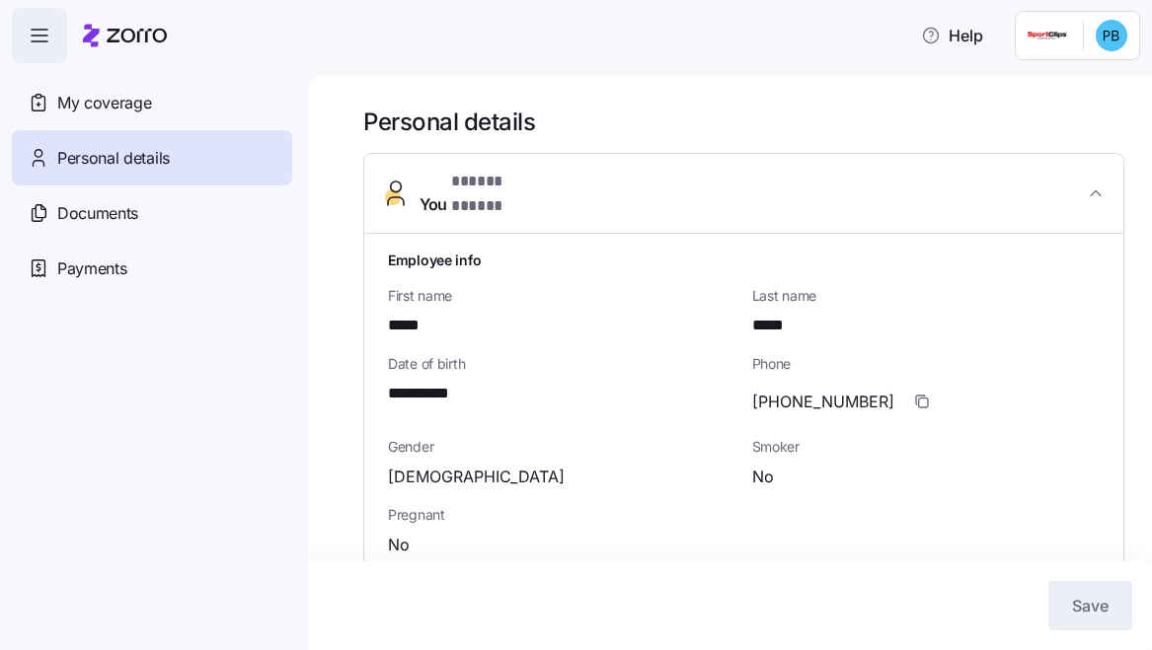
click at [416, 465] on span "Male" at bounding box center [476, 477] width 177 height 25
click at [424, 437] on span "Gender" at bounding box center [562, 447] width 348 height 20
click at [431, 468] on div "Male" at bounding box center [562, 477] width 348 height 25
click at [536, 197] on button "You * ***** ***** *" at bounding box center [743, 194] width 759 height 80
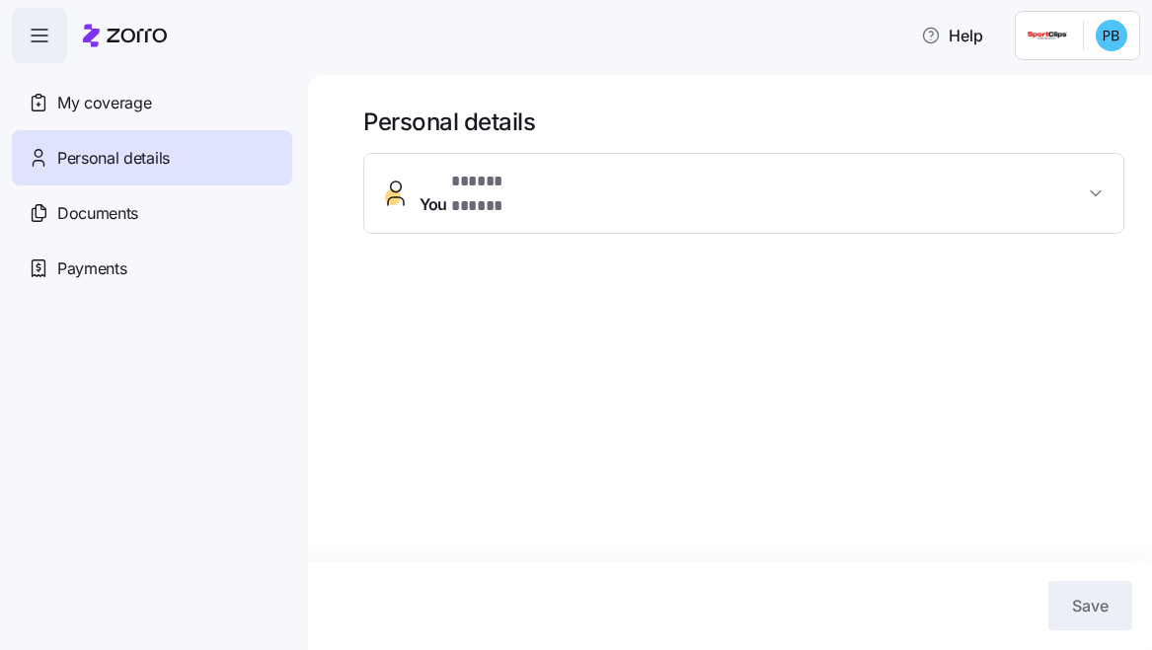
click at [498, 194] on span "* ***** ***** *" at bounding box center [499, 182] width 96 height 25
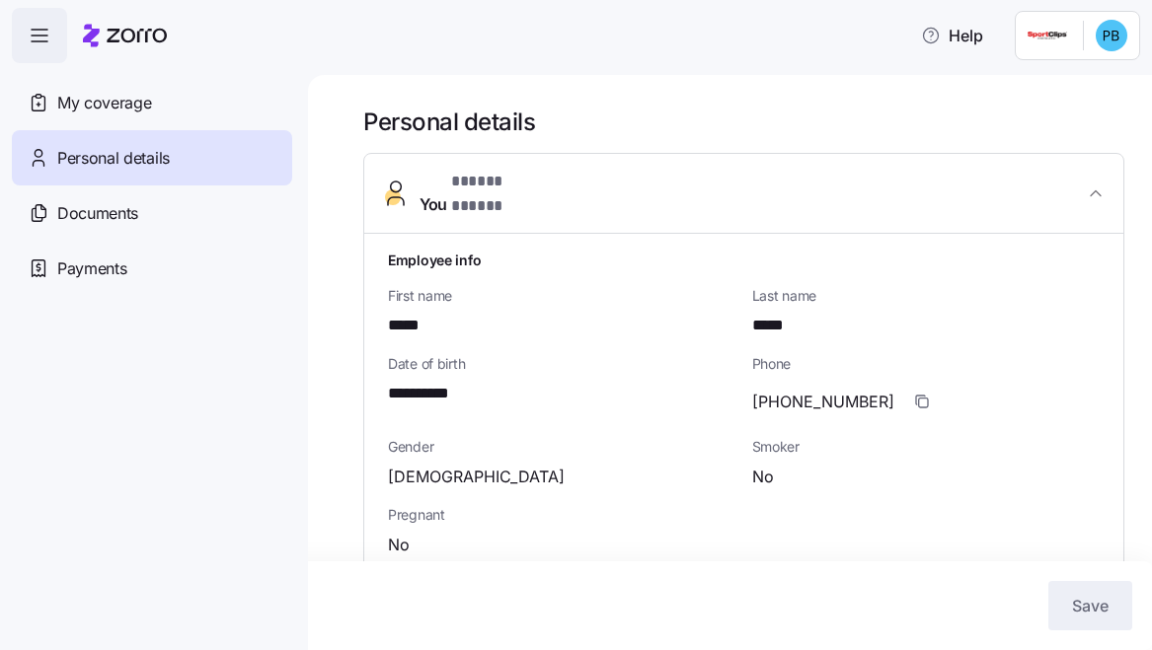
click at [409, 465] on span "Male" at bounding box center [476, 477] width 177 height 25
click at [38, 30] on icon "button" at bounding box center [40, 30] width 16 height 0
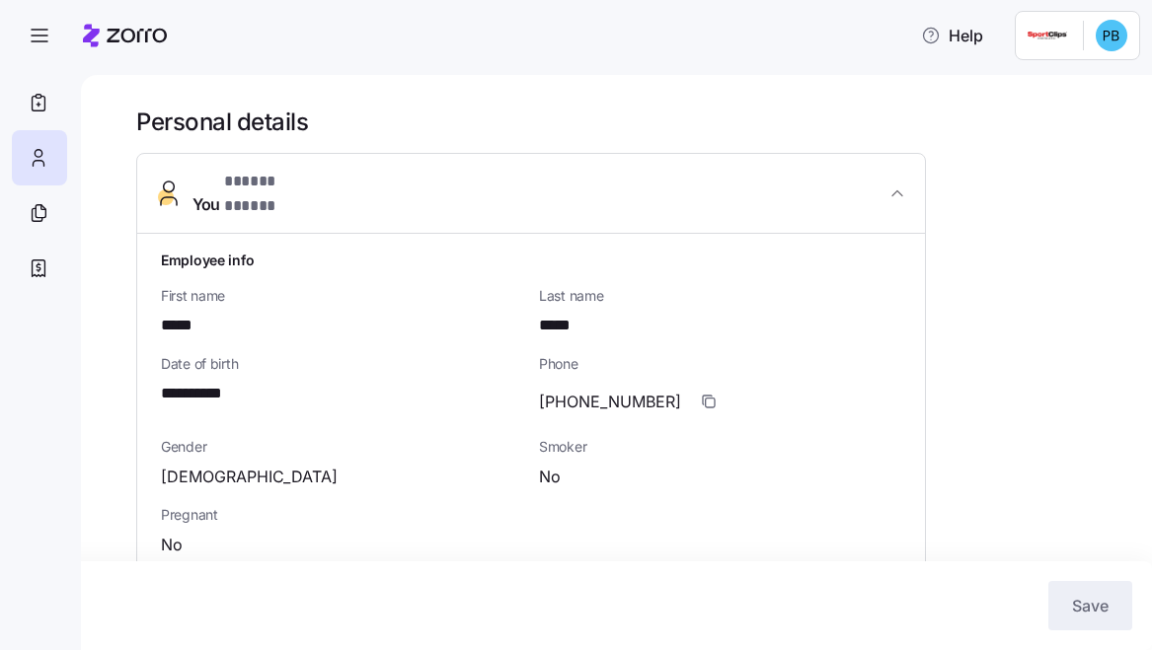
click at [187, 446] on div "Gender Male" at bounding box center [342, 463] width 362 height 52
click at [188, 437] on span "Gender" at bounding box center [342, 447] width 362 height 20
click at [42, 112] on icon at bounding box center [39, 103] width 22 height 24
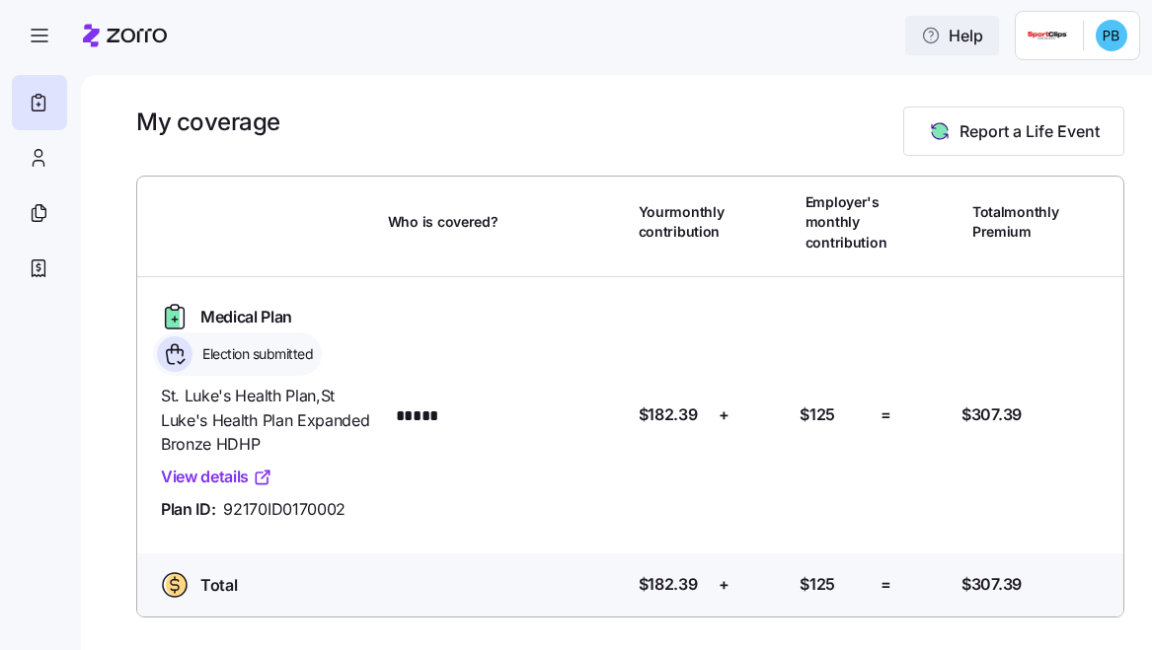
click at [948, 40] on span "Help" at bounding box center [952, 36] width 62 height 24
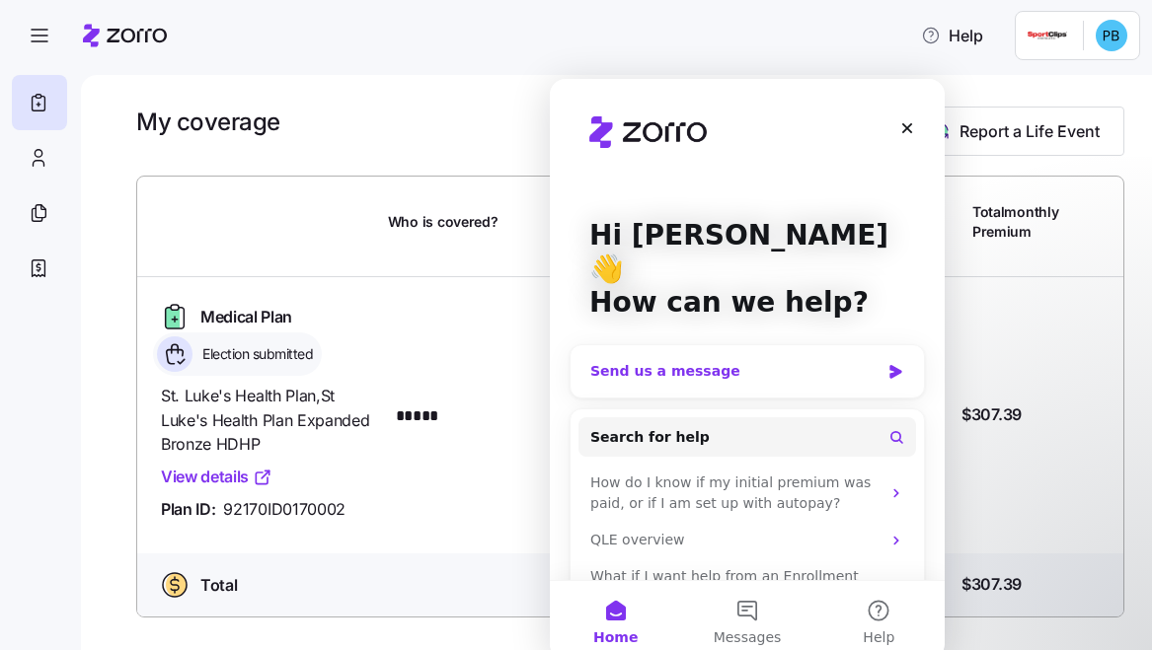
click at [725, 361] on div "Send us a message" at bounding box center [734, 371] width 289 height 21
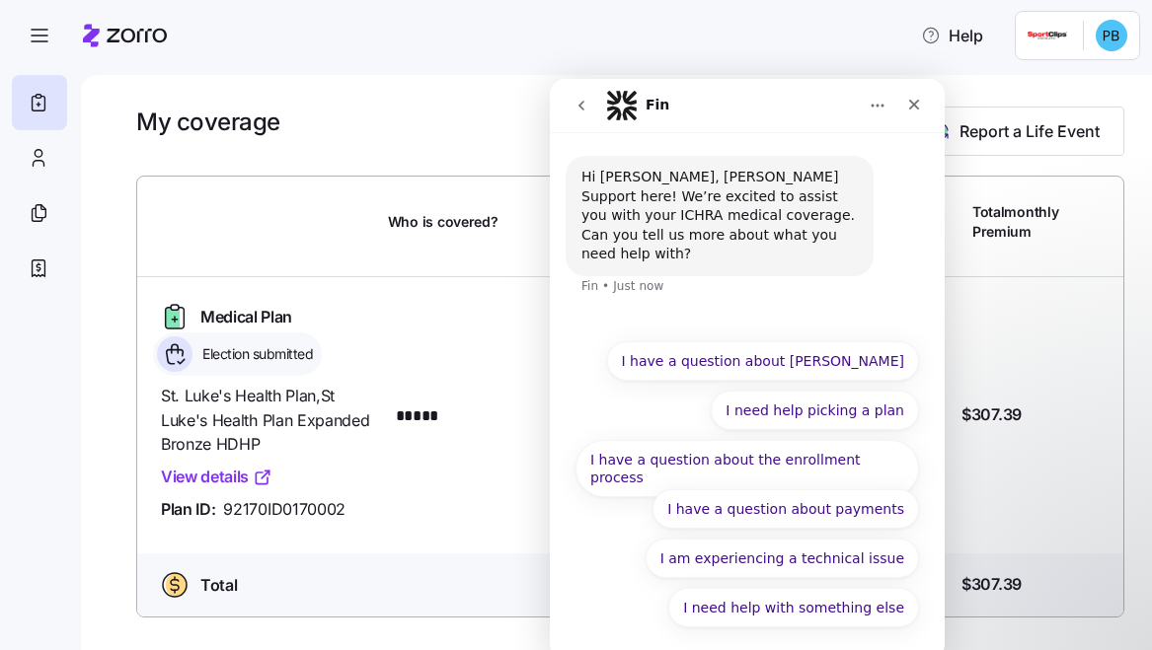
click at [581, 106] on icon "go back" at bounding box center [581, 106] width 6 height 10
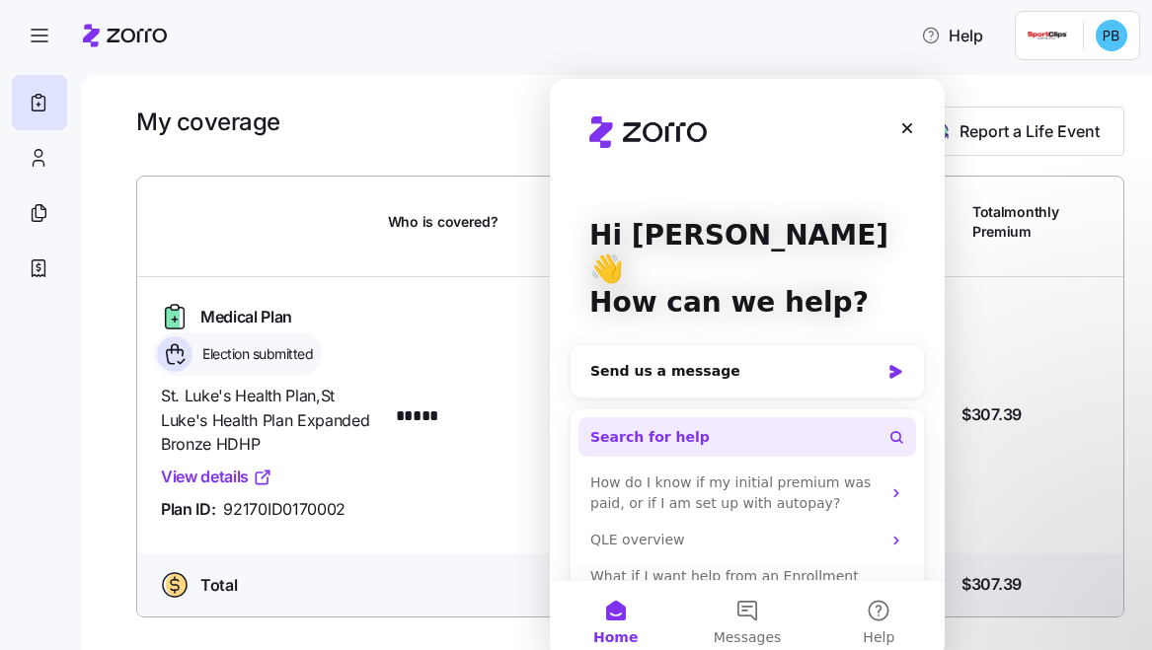
click at [733, 418] on button "Search for help" at bounding box center [747, 437] width 338 height 39
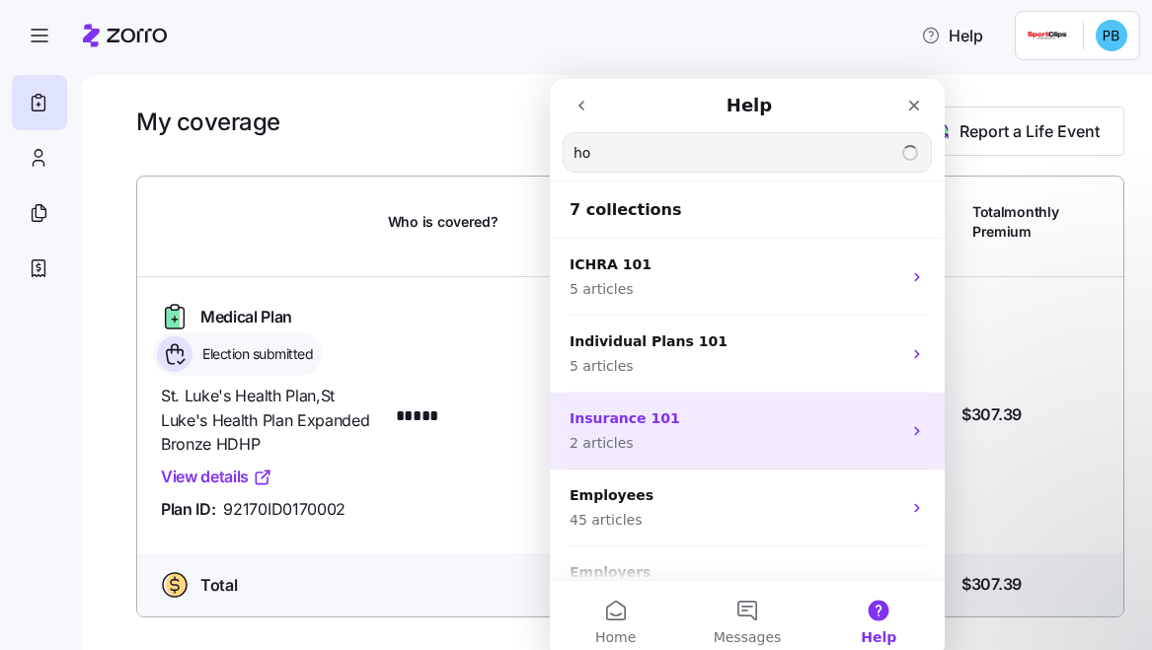
type input "h"
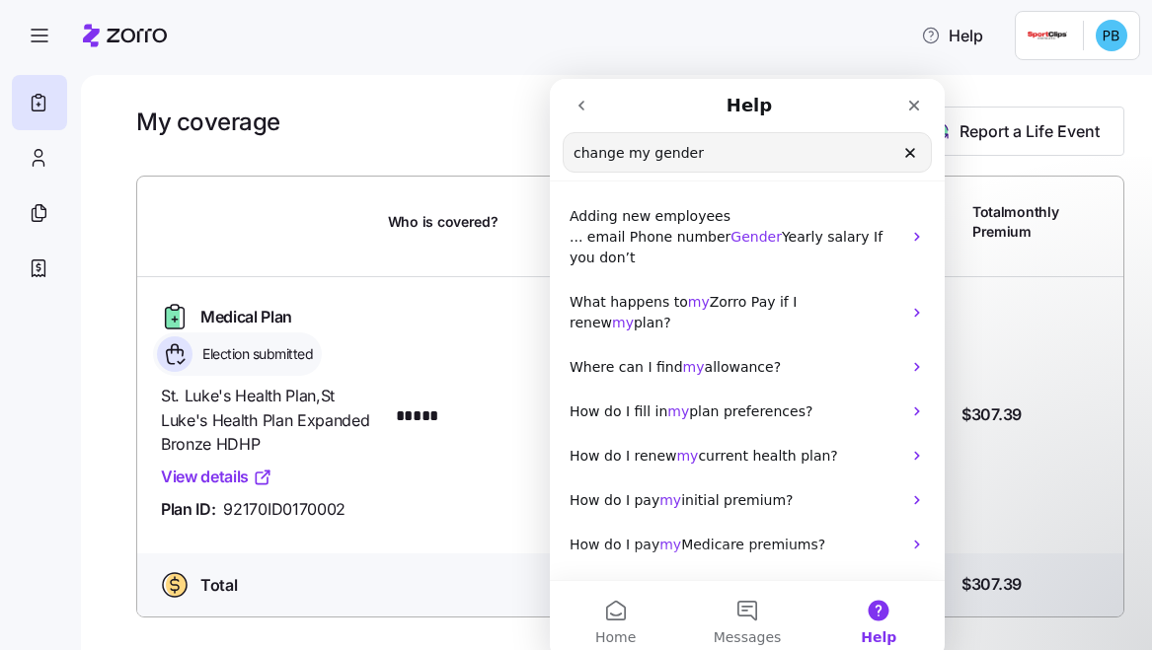
drag, startPoint x: 737, startPoint y: 150, endPoint x: 1071, endPoint y: 223, distance: 341.5
click at [550, 144] on html "Help change my gender Search for help Adding new employees ... email Phone numb…" at bounding box center [747, 369] width 395 height 581
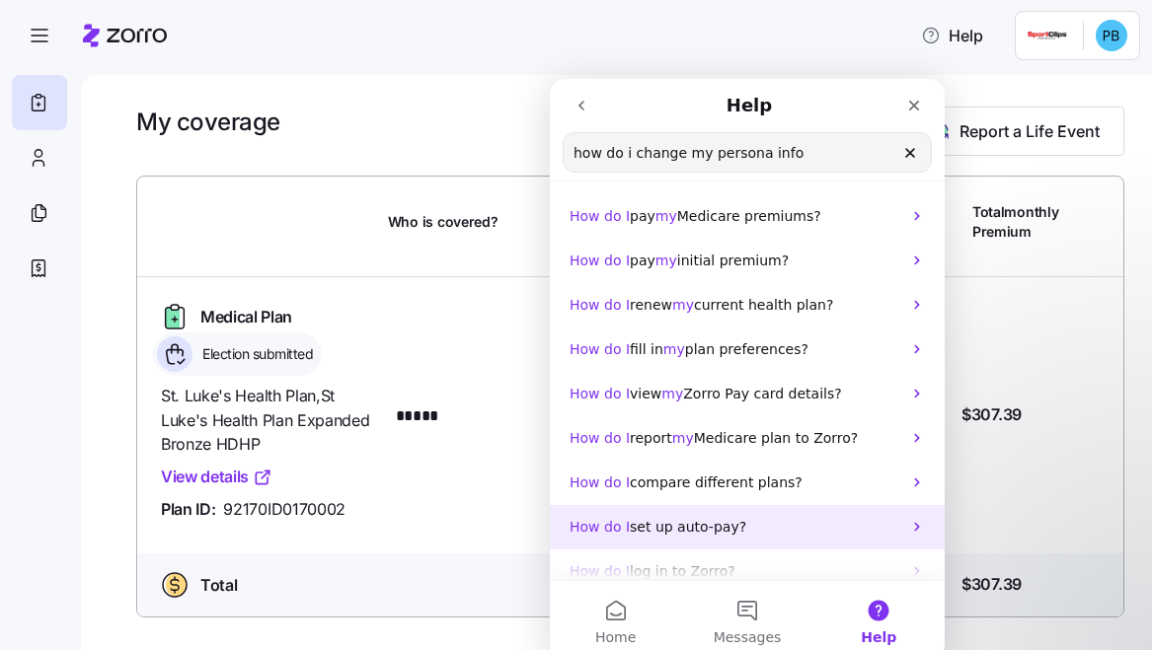
scroll to position [57, 0]
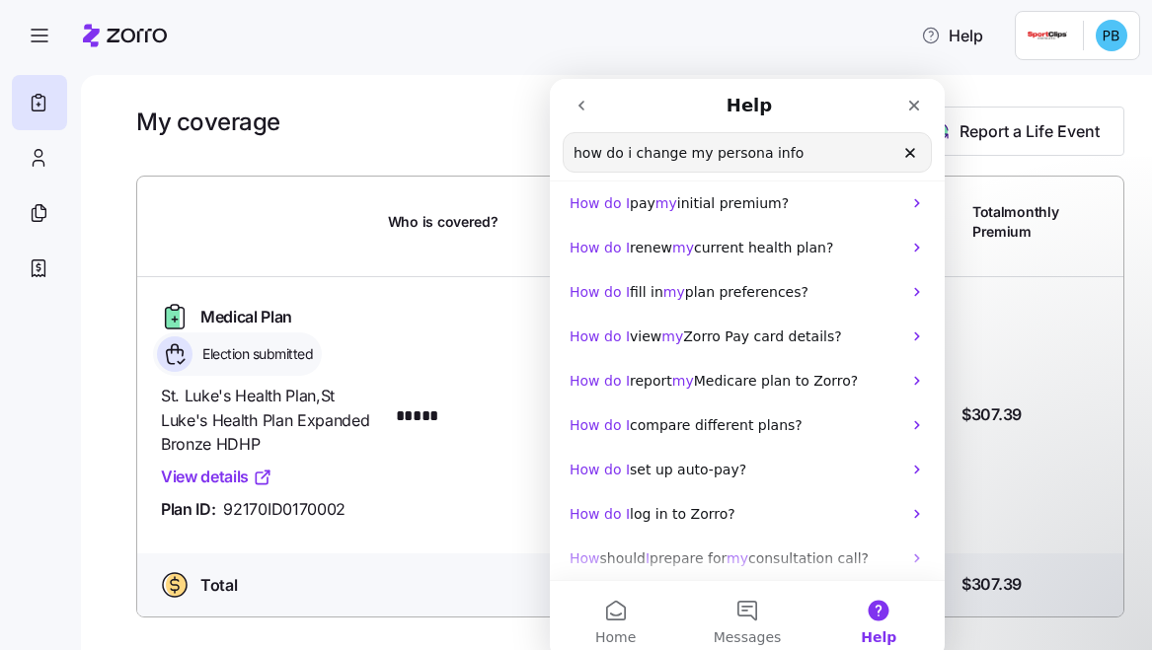
type input "how do i change my persona info"
click at [422, 87] on div "My coverage Report a Life Event Who is covered? Your monthly contribution Emplo…" at bounding box center [616, 362] width 1071 height 575
click at [914, 112] on icon "Close" at bounding box center [914, 106] width 16 height 16
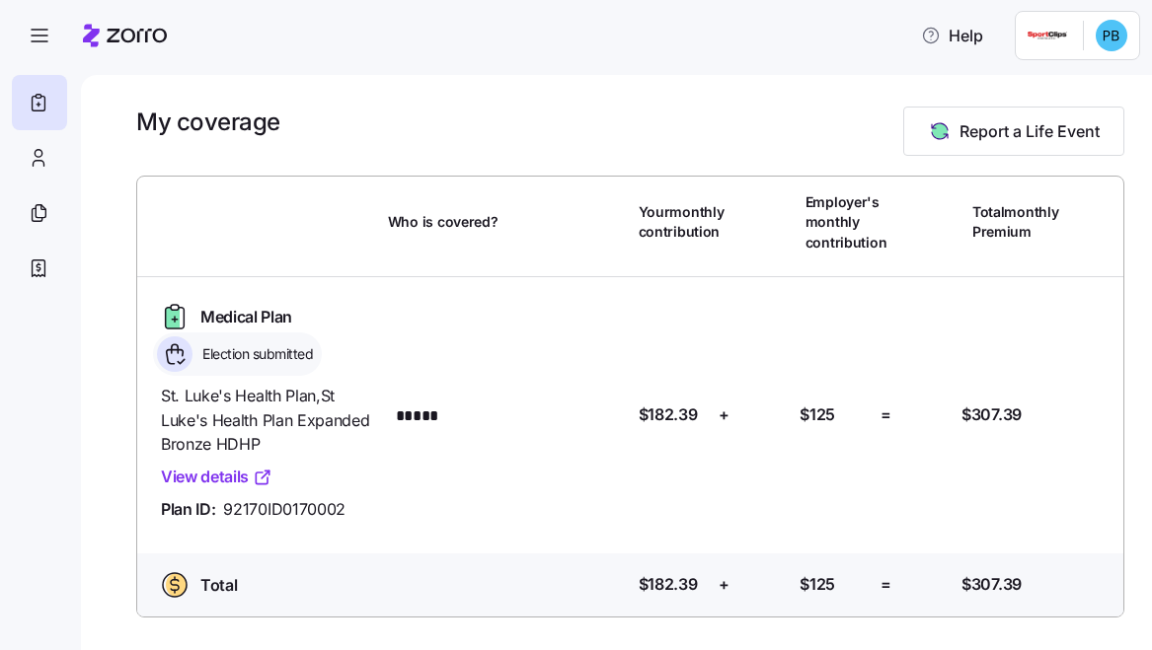
scroll to position [0, 0]
click at [38, 169] on icon at bounding box center [39, 158] width 22 height 24
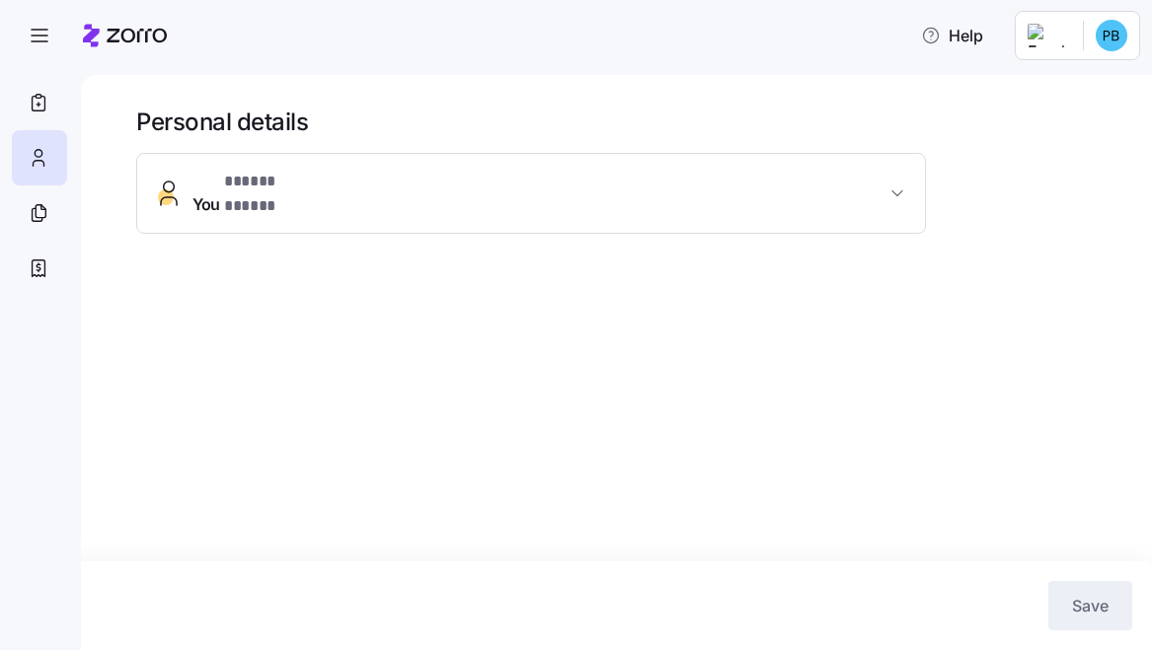
click at [234, 194] on span "* ***** ***** *" at bounding box center [272, 182] width 96 height 25
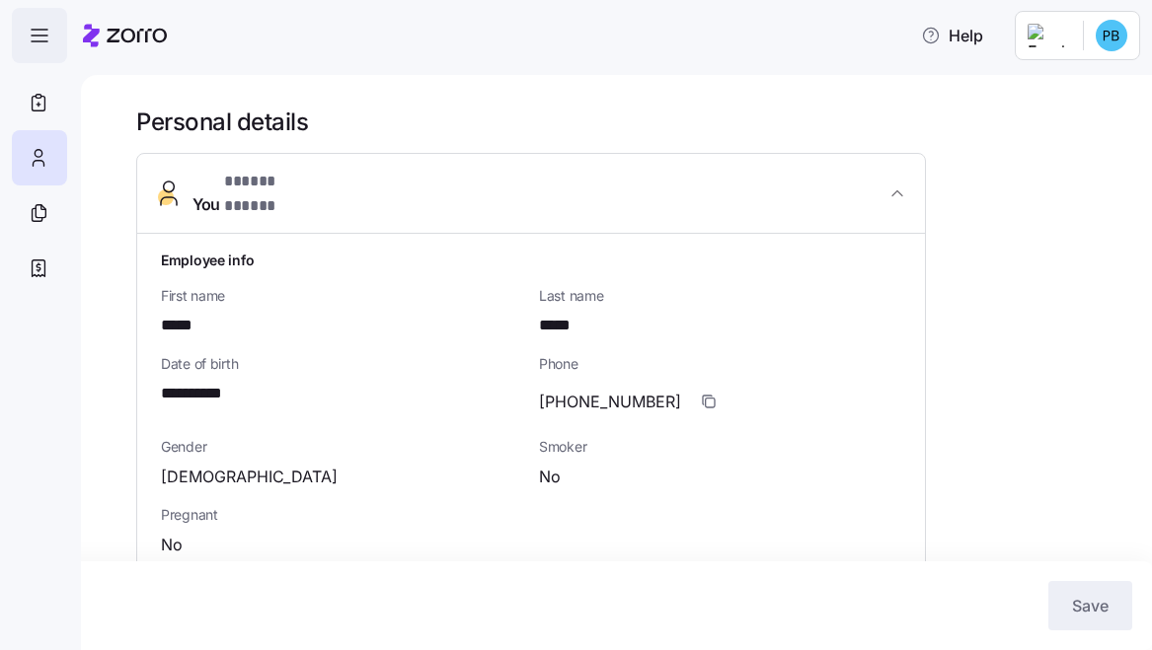
click at [45, 24] on icon "button" at bounding box center [40, 36] width 24 height 24
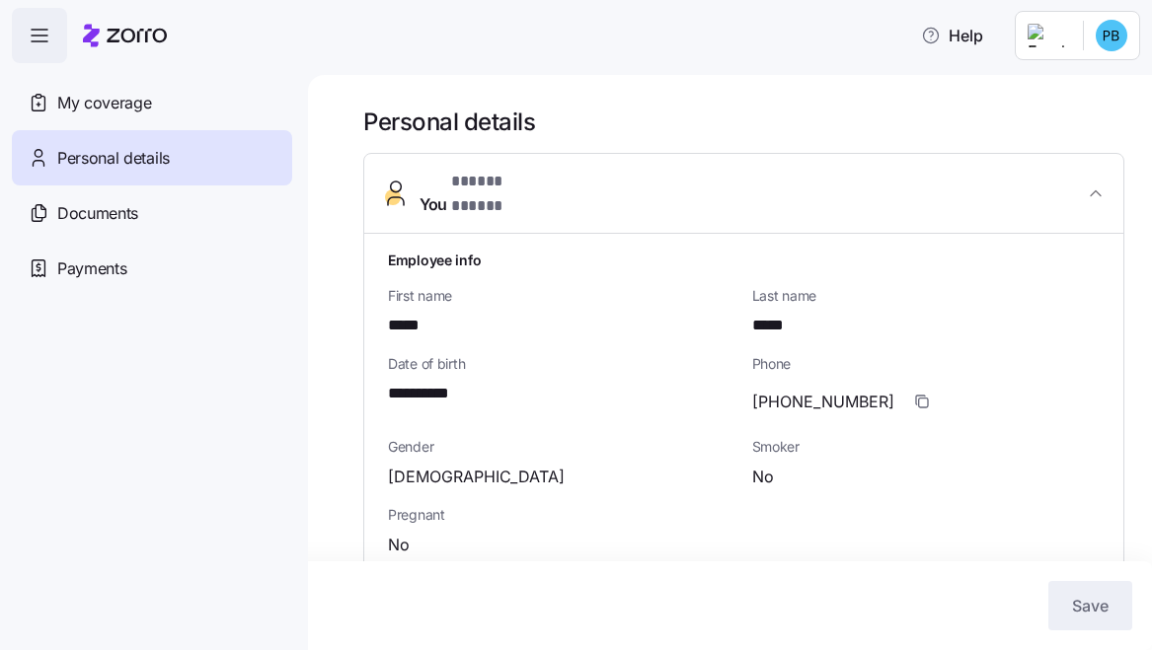
click at [625, 72] on main "**********" at bounding box center [576, 319] width 1152 height 639
click at [966, 36] on span "Help" at bounding box center [952, 36] width 62 height 24
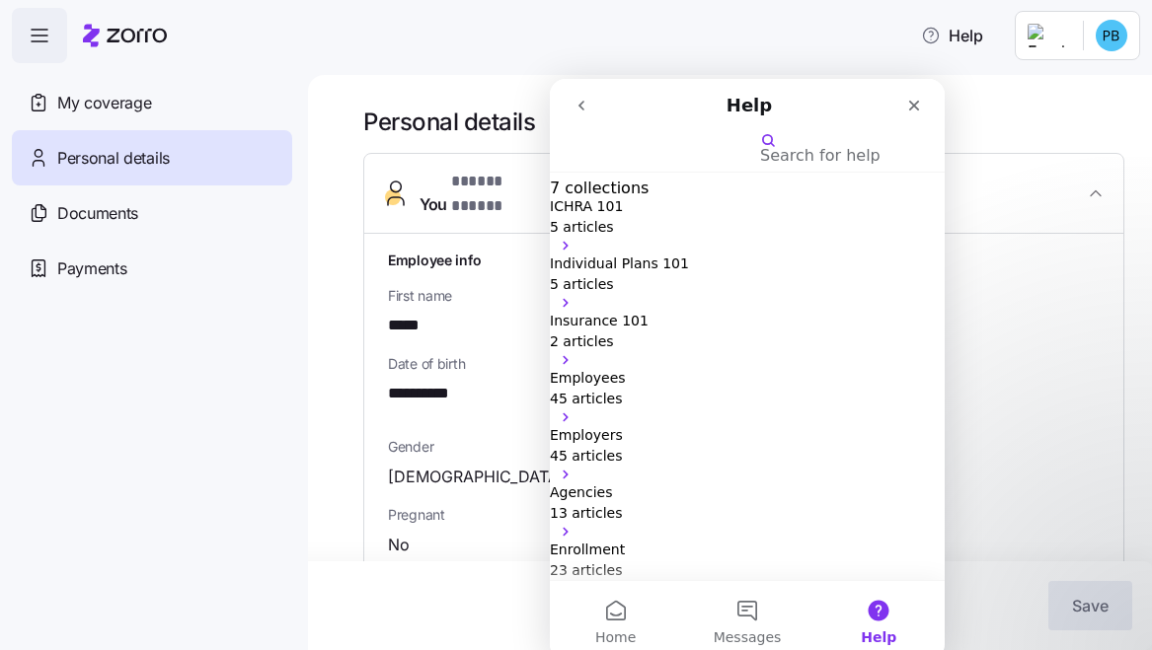
click at [721, 149] on input "Search for help" at bounding box center [661, 148] width 197 height 19
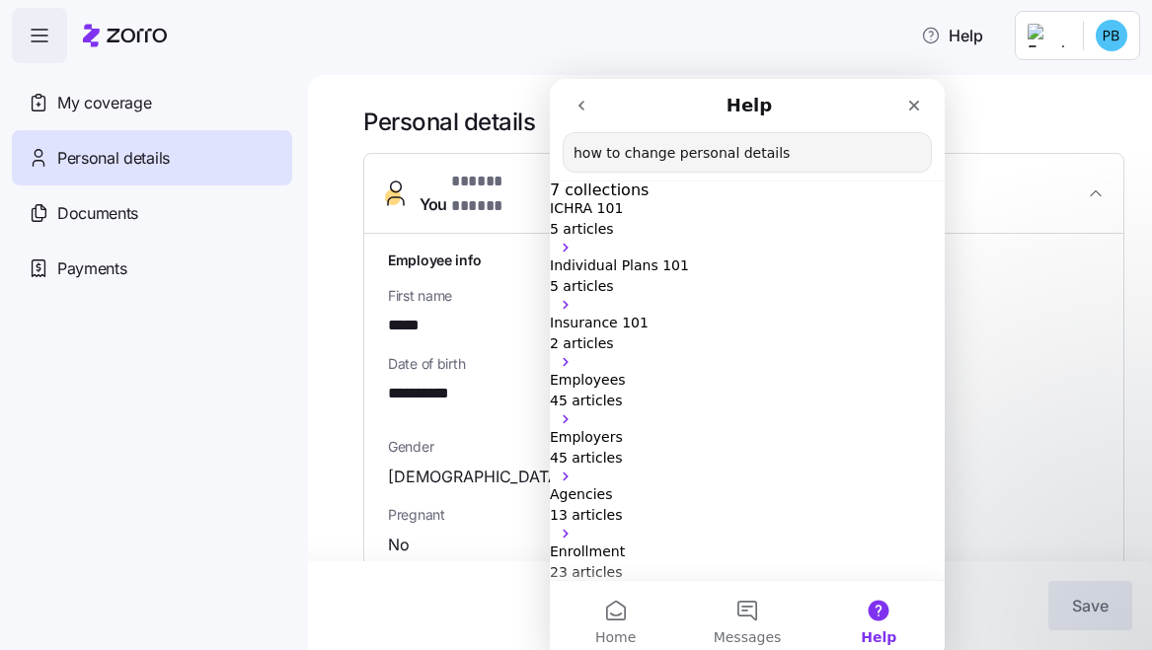
type input "how to change personal details"
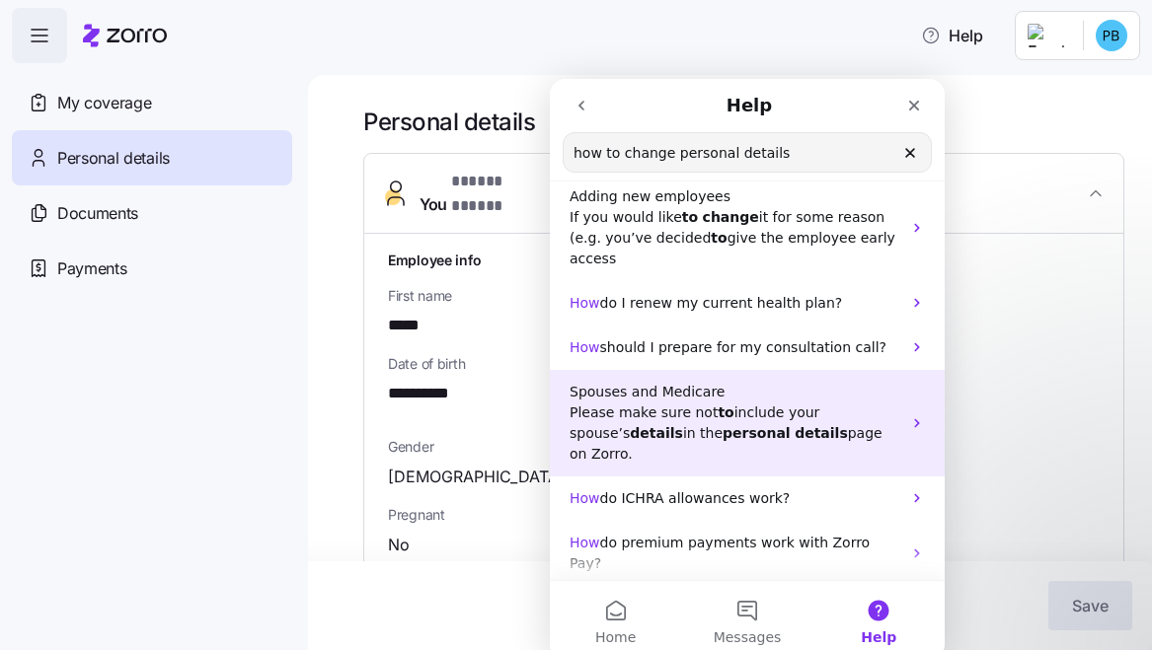
scroll to position [202, 0]
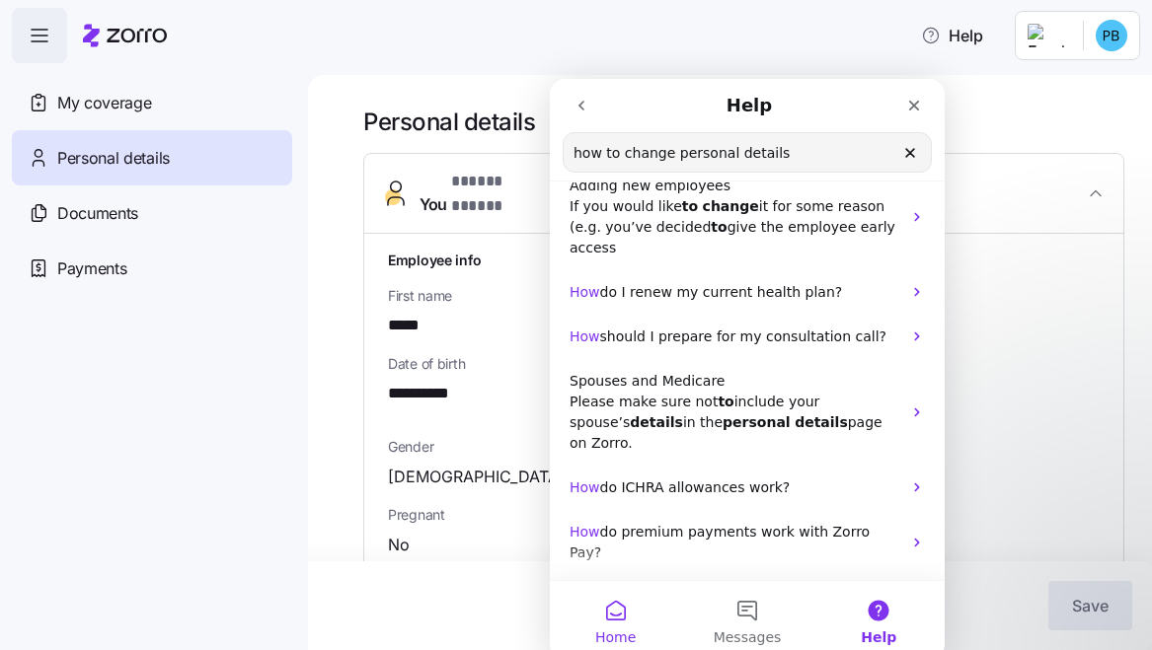
click at [623, 607] on button "Home" at bounding box center [615, 620] width 131 height 79
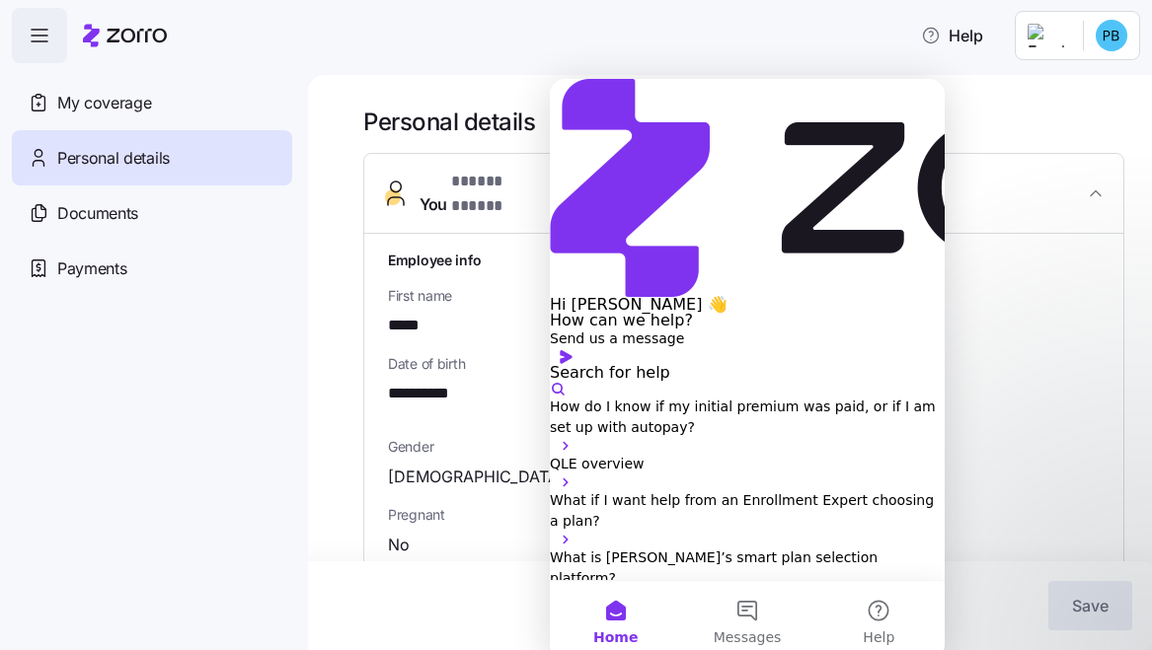
scroll to position [78, 0]
click at [566, 605] on icon "Close" at bounding box center [558, 613] width 16 height 16
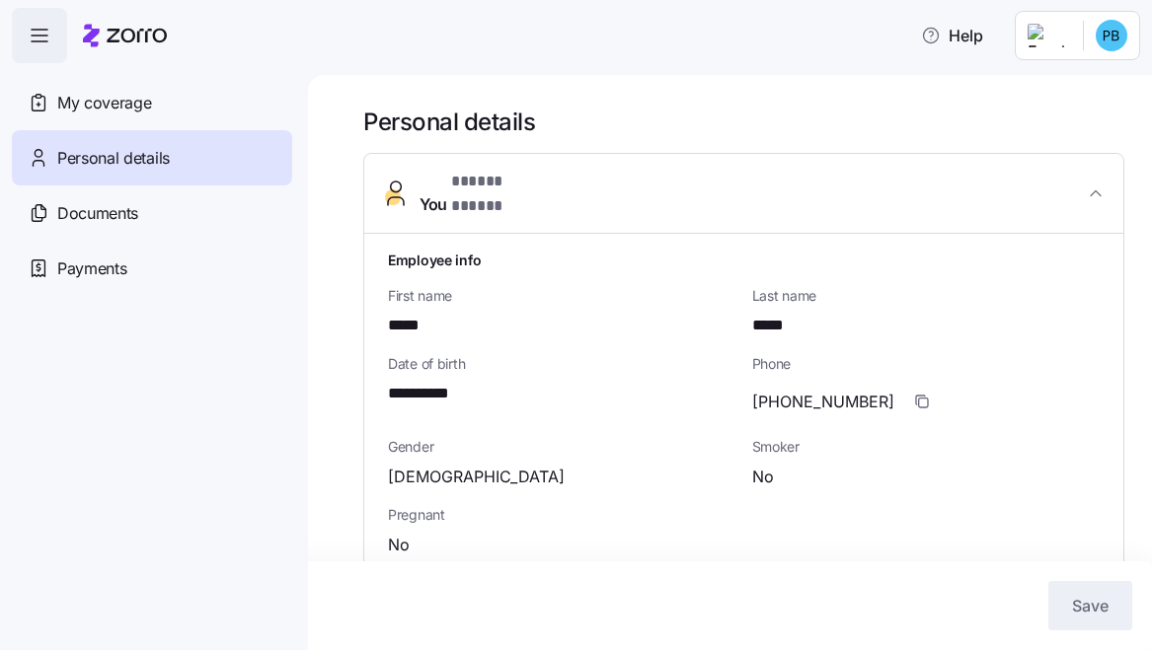
click at [1054, 41] on html "**********" at bounding box center [576, 319] width 1152 height 639
click at [1109, 41] on html "**********" at bounding box center [576, 319] width 1152 height 639
click at [863, 48] on html "**********" at bounding box center [576, 319] width 1152 height 639
click at [35, 54] on span "button" at bounding box center [39, 35] width 53 height 53
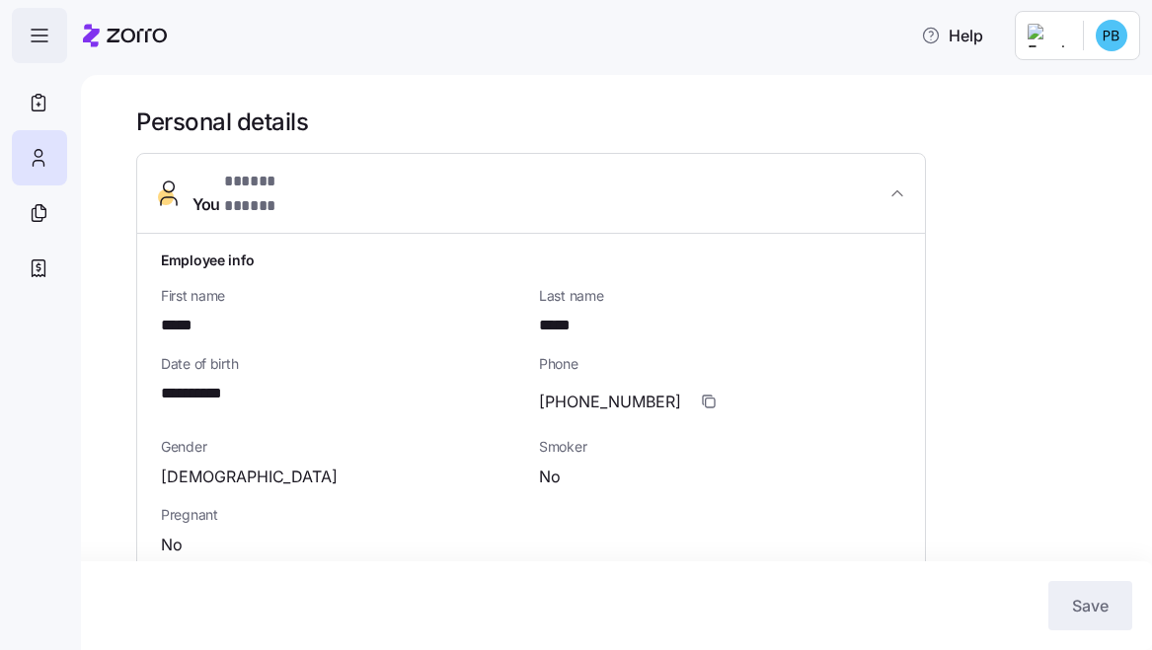
click at [41, 47] on span "button" at bounding box center [39, 35] width 53 height 53
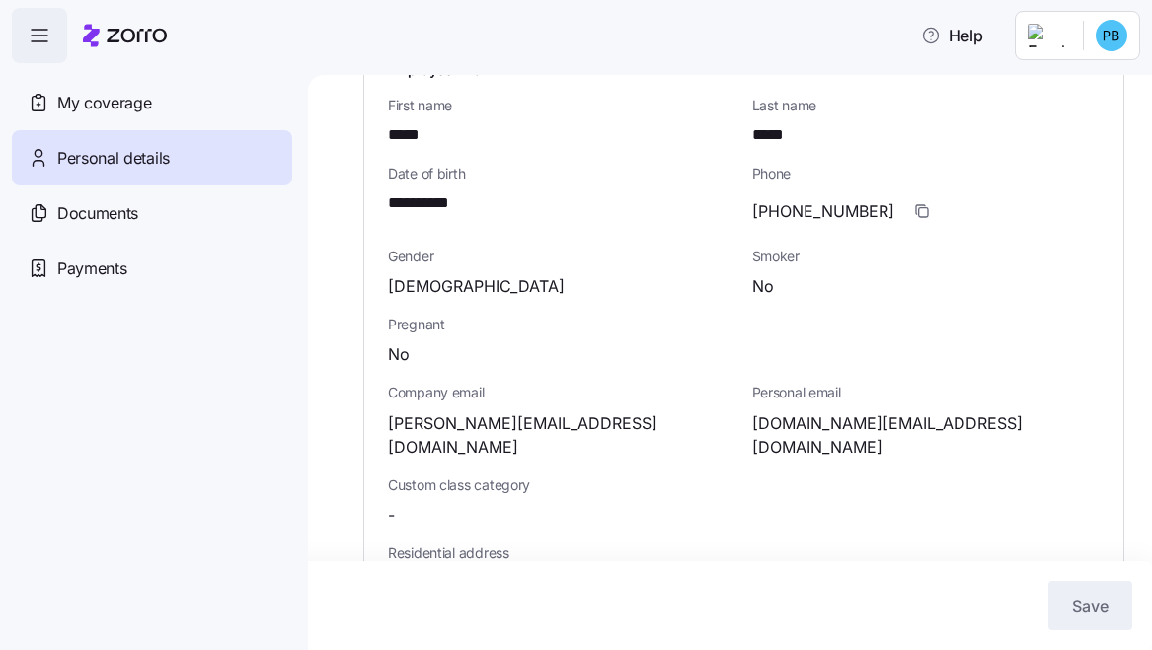
scroll to position [0, 0]
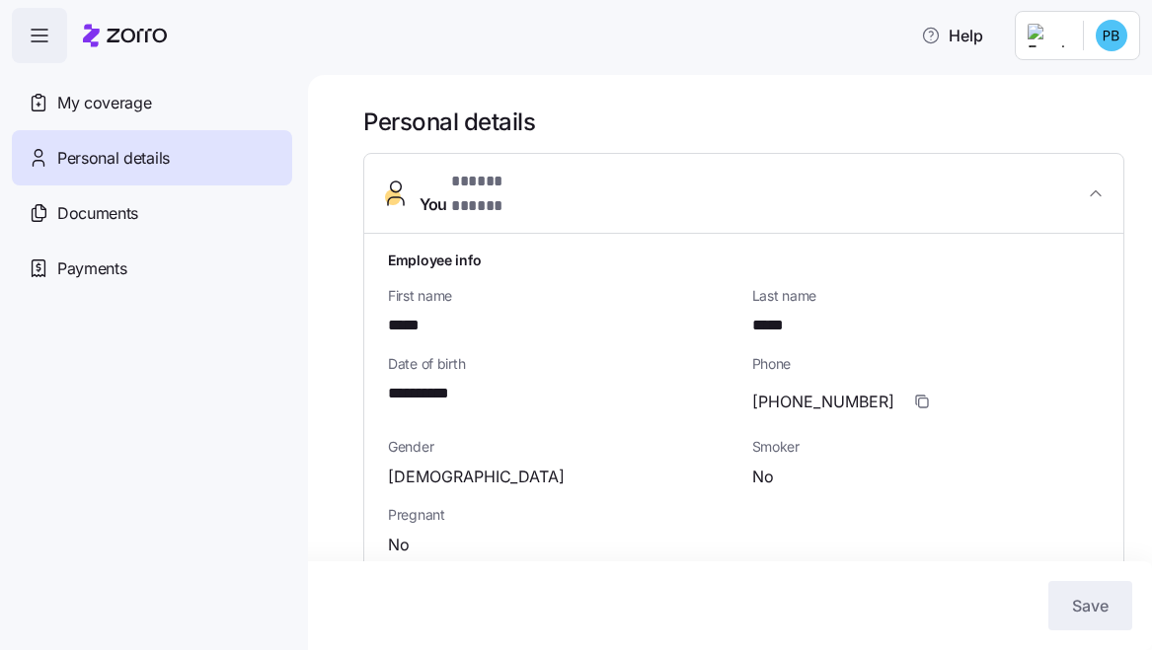
click at [416, 465] on span "Male" at bounding box center [476, 477] width 177 height 25
click at [425, 437] on span "Gender" at bounding box center [562, 447] width 348 height 20
click at [1111, 43] on html "**********" at bounding box center [576, 319] width 1152 height 639
click at [1098, 120] on div "Log out" at bounding box center [1072, 121] width 119 height 32
